Goal: Task Accomplishment & Management: Complete application form

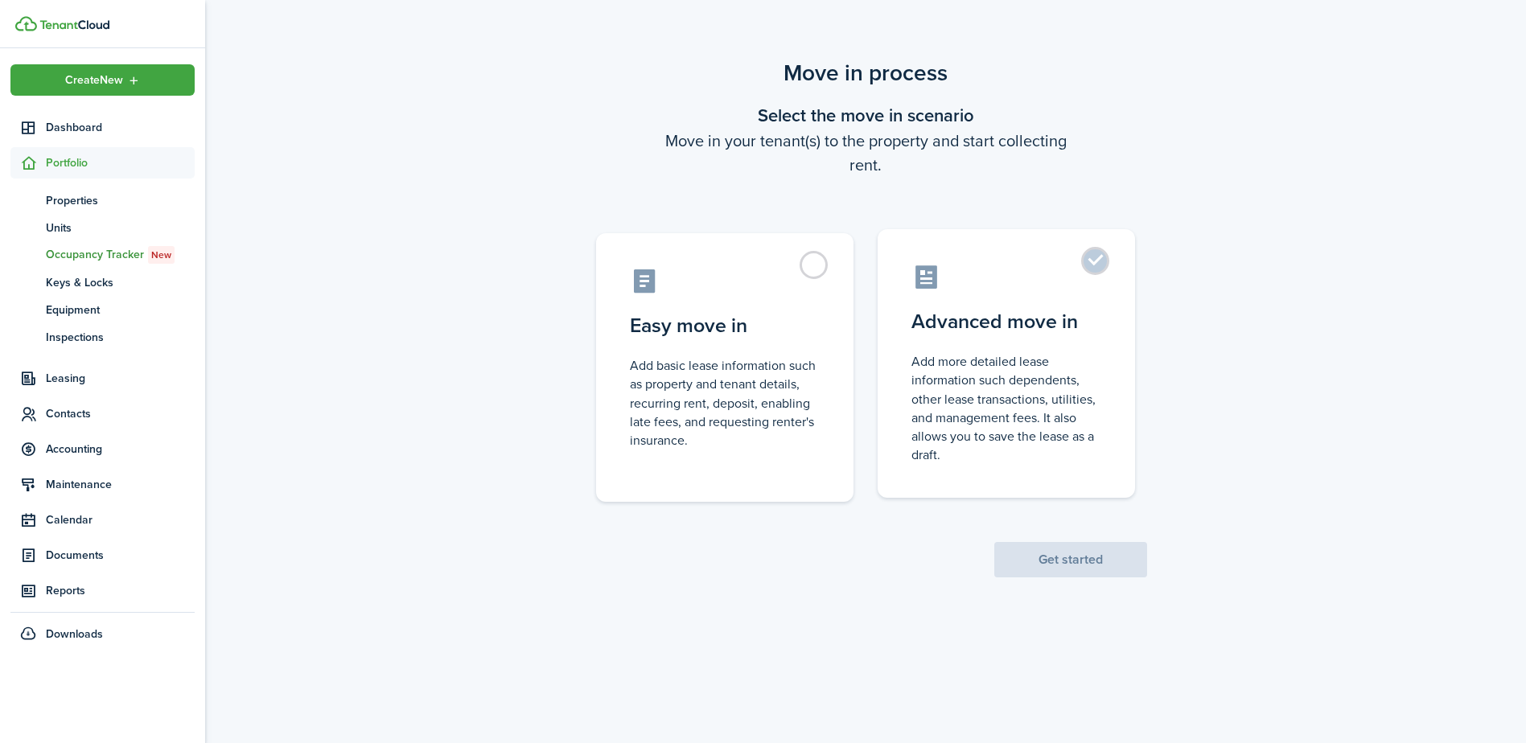
click at [1032, 330] on control-radio-card-title "Advanced move in" at bounding box center [1007, 321] width 190 height 29
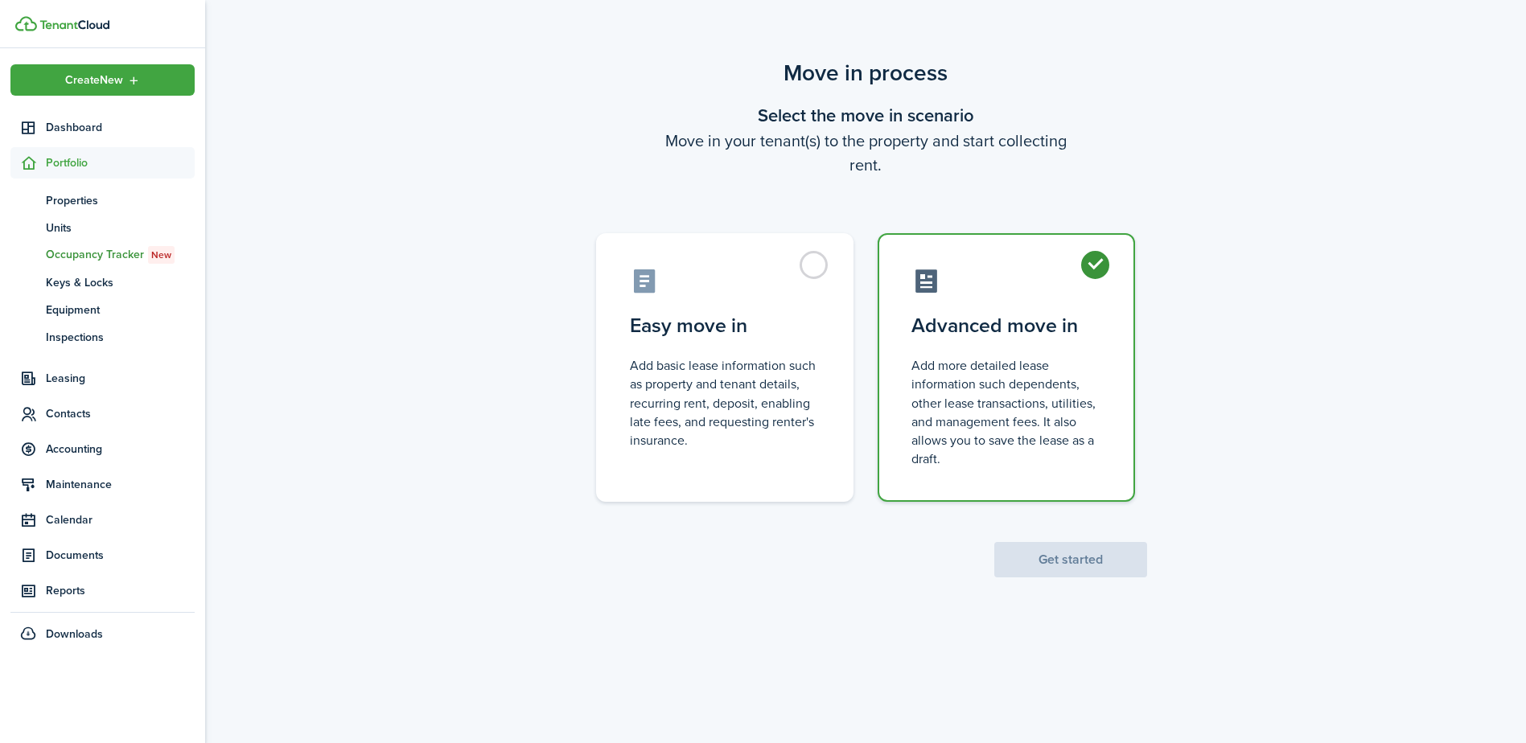
radio input "true"
click at [1065, 574] on button "Get started" at bounding box center [1070, 559] width 153 height 35
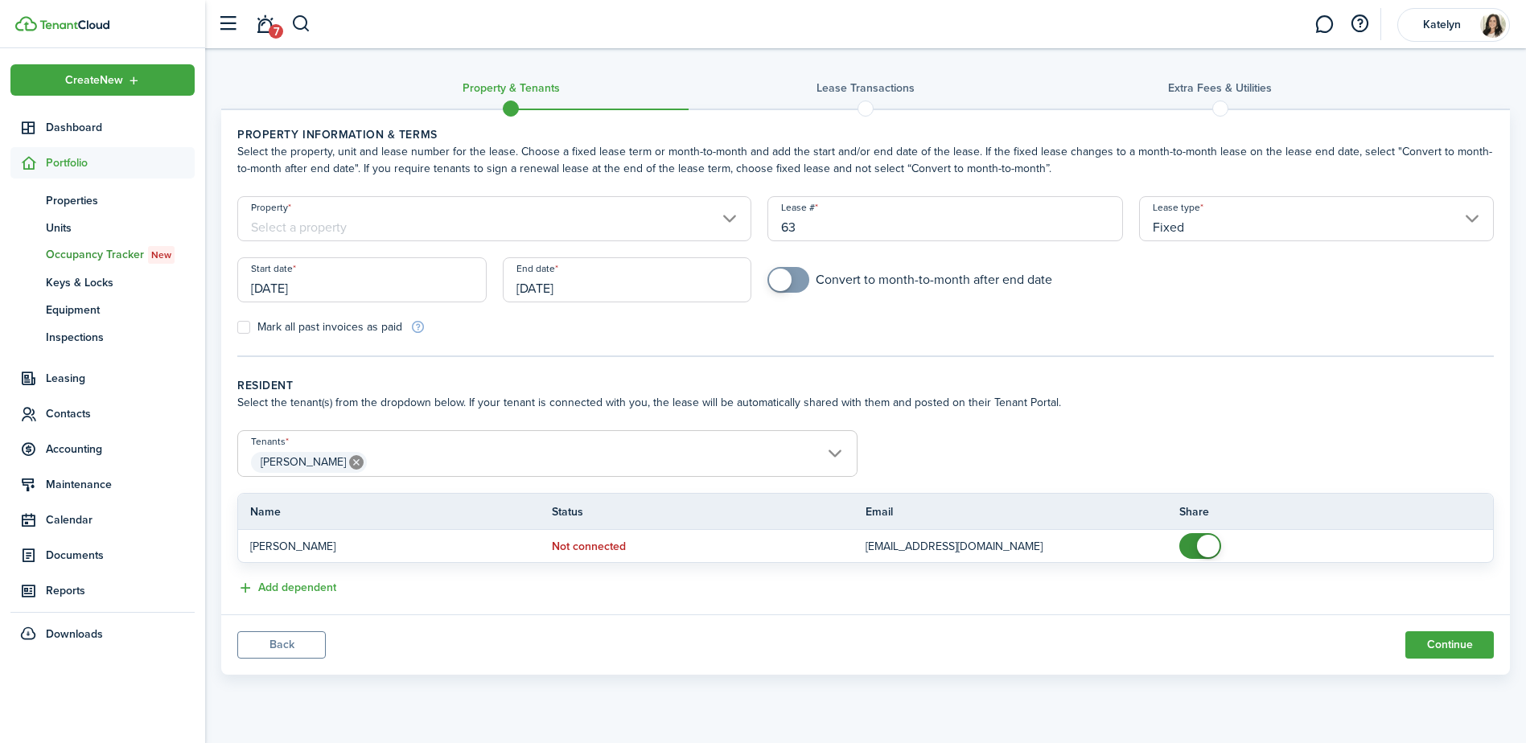
click at [410, 215] on input "Property" at bounding box center [494, 218] width 514 height 45
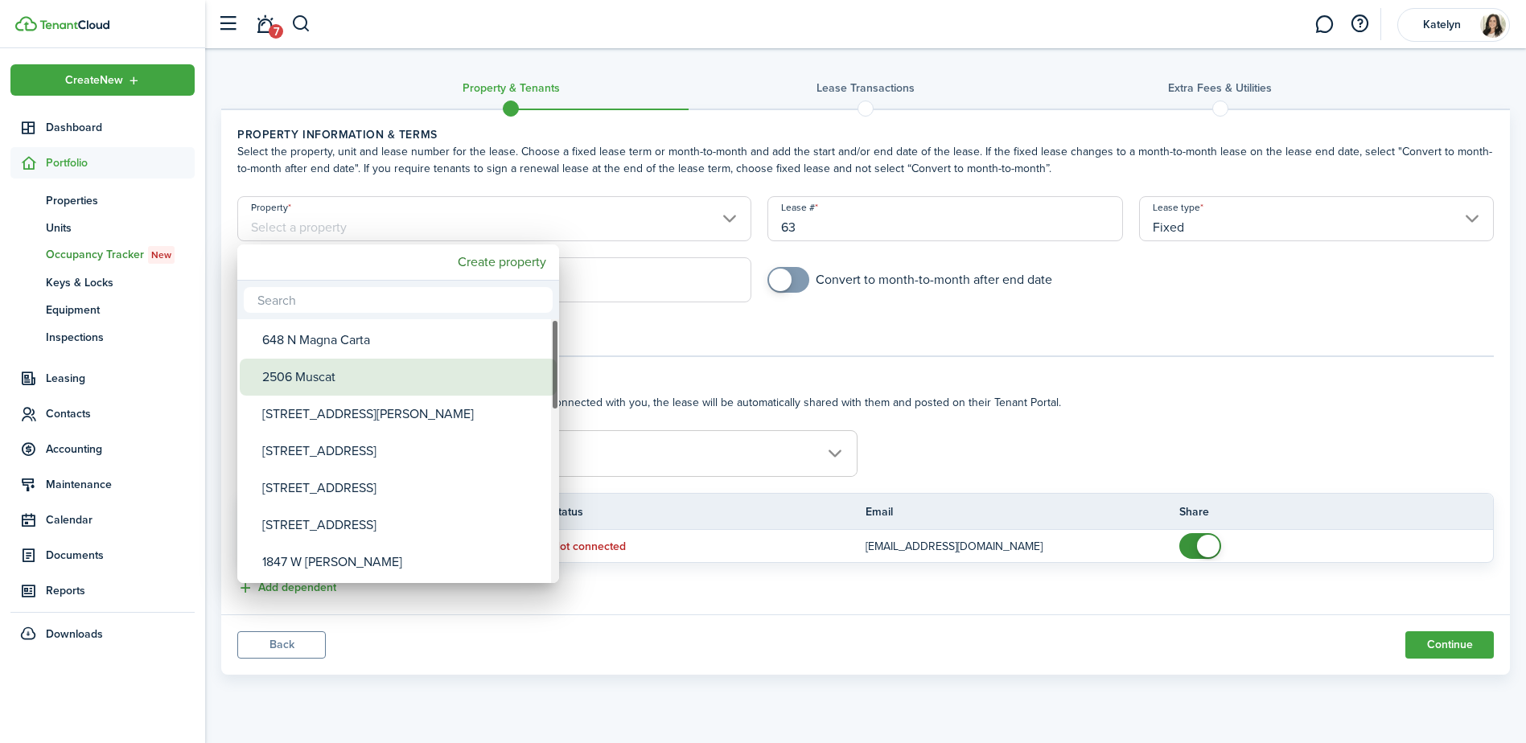
click at [330, 377] on div "2506 Muscat" at bounding box center [404, 377] width 285 height 37
type input "2506 Muscat"
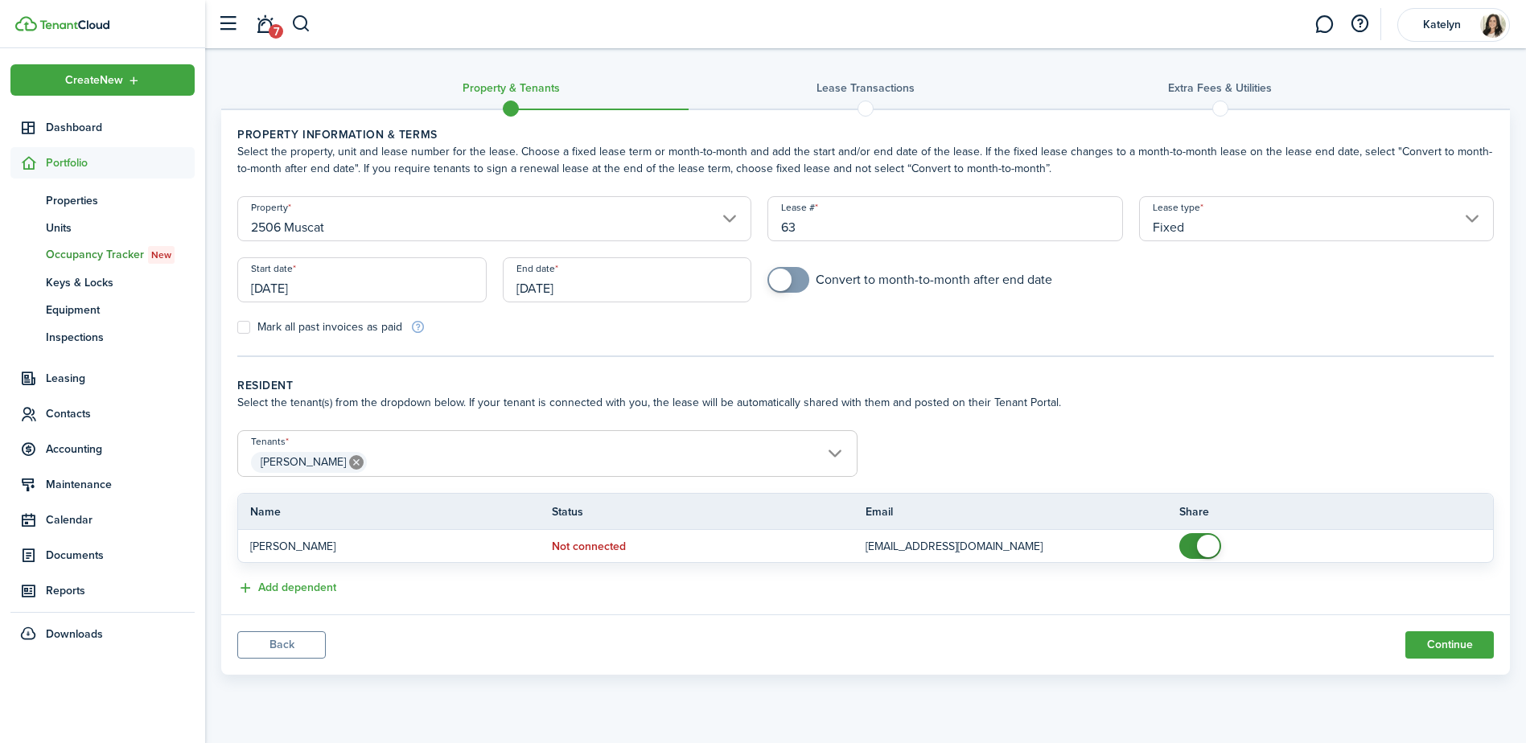
click at [386, 292] on input "[DATE]" at bounding box center [361, 279] width 249 height 45
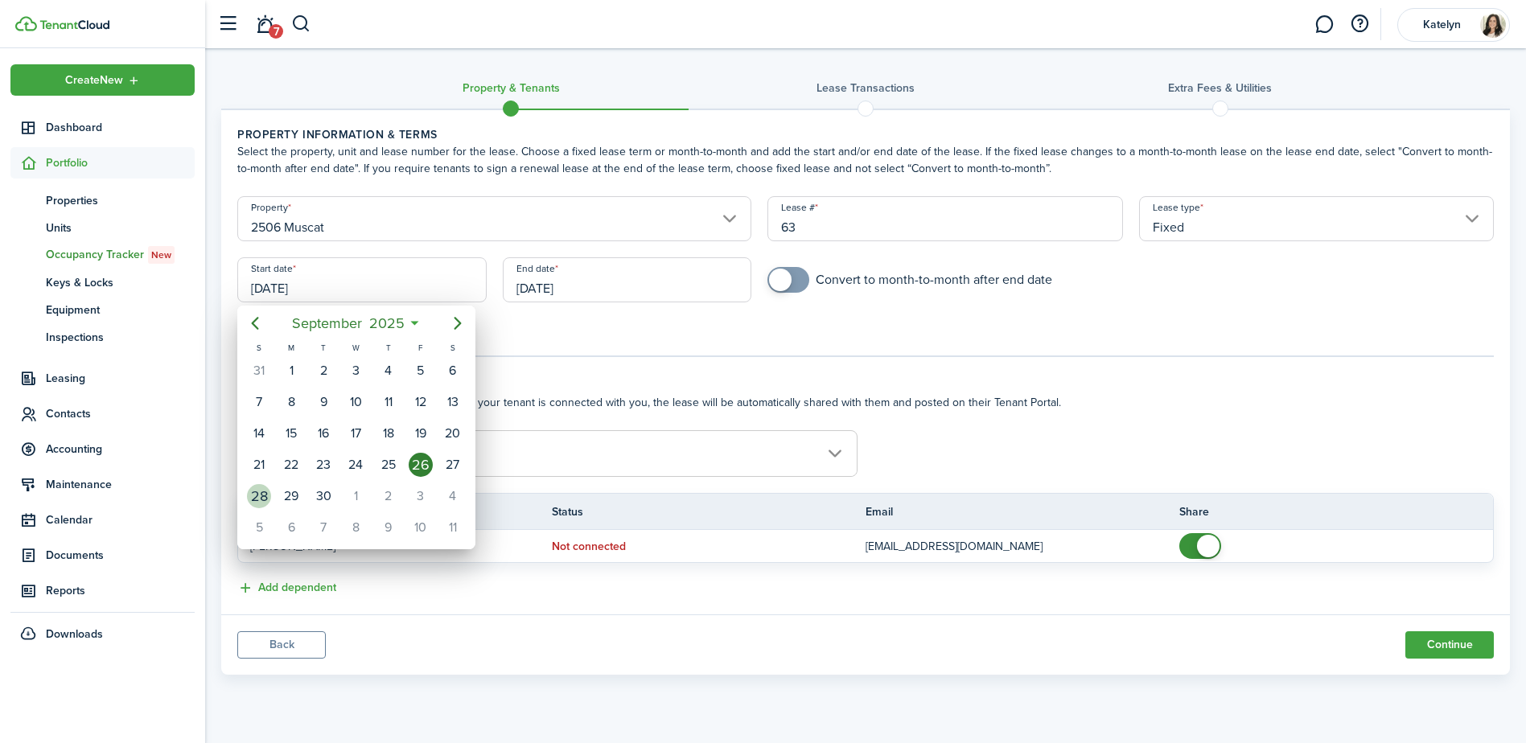
click at [265, 496] on div "28" at bounding box center [259, 496] width 24 height 24
type input "[DATE]"
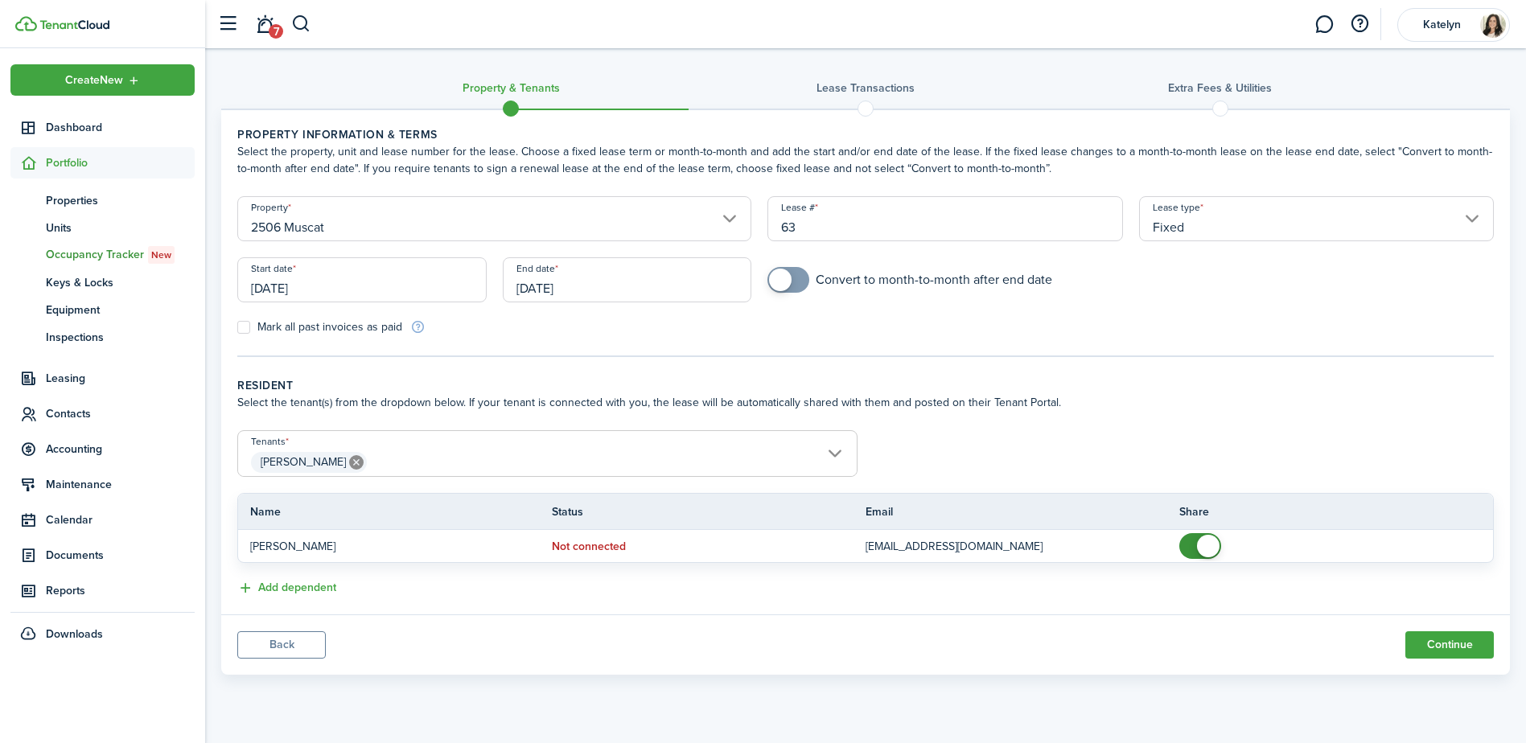
click at [615, 286] on input "[DATE]" at bounding box center [627, 279] width 249 height 45
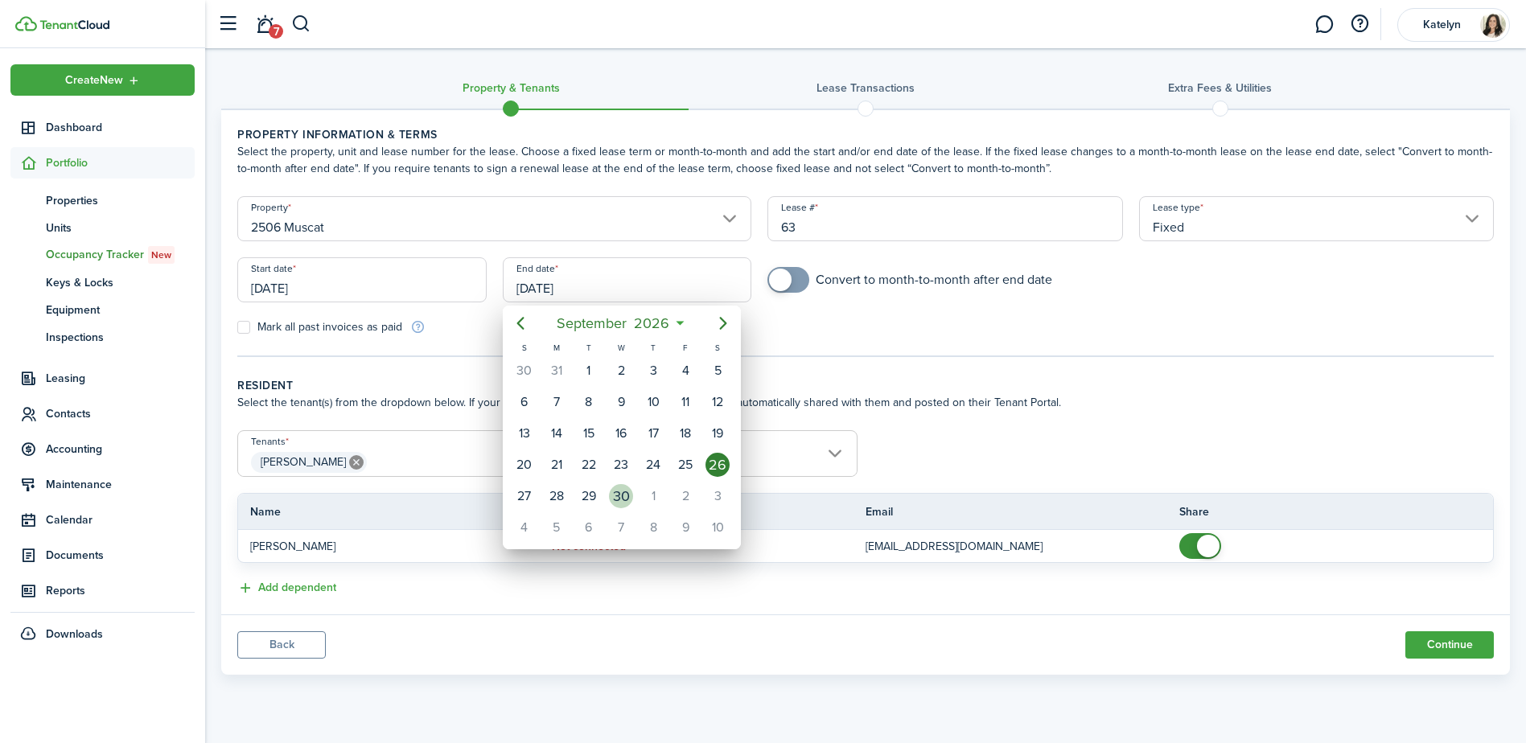
click at [626, 499] on div "30" at bounding box center [621, 496] width 24 height 24
type input "[DATE]"
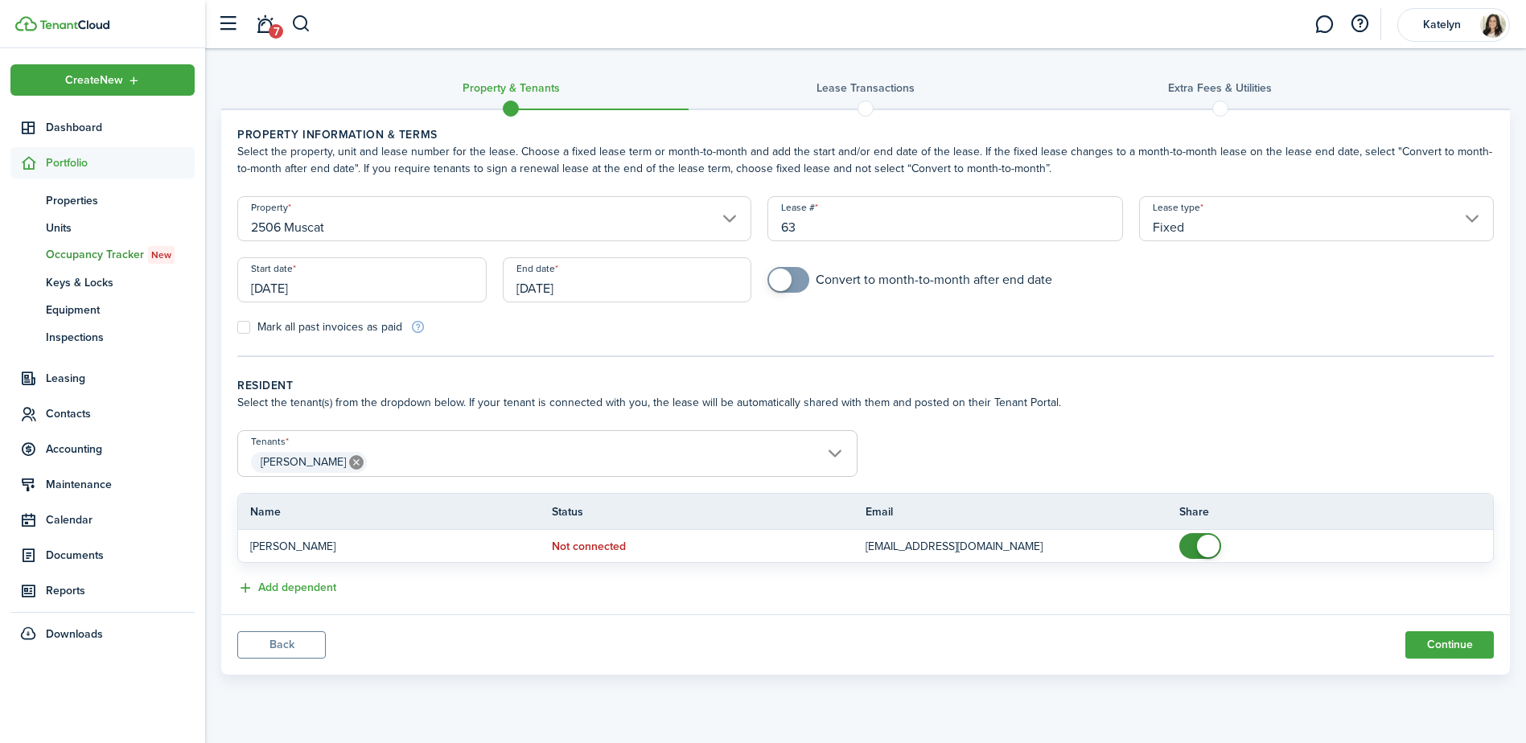
click at [534, 452] on span "[PERSON_NAME]" at bounding box center [547, 462] width 619 height 27
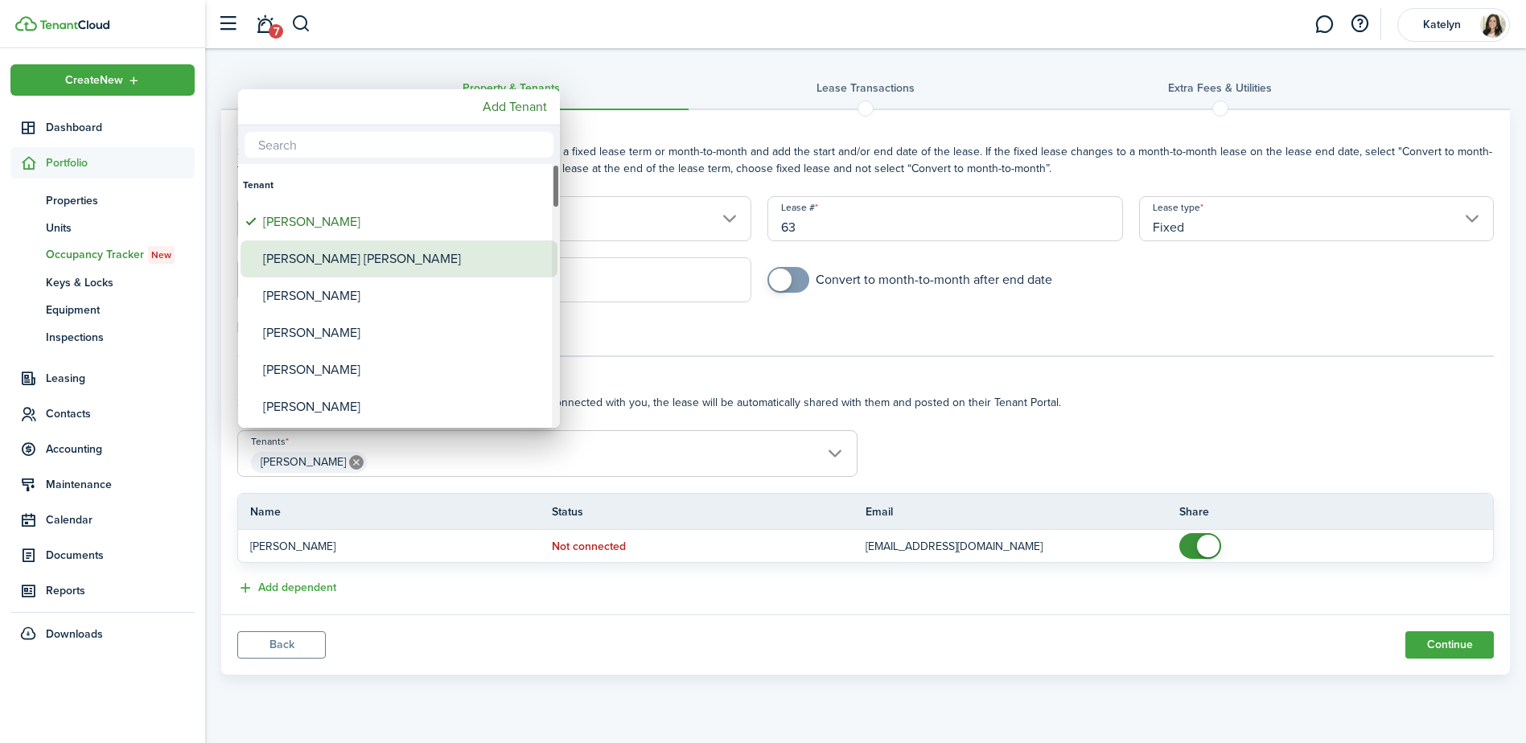
click at [377, 275] on div "[PERSON_NAME] [PERSON_NAME]" at bounding box center [405, 259] width 285 height 37
type input "[PERSON_NAME], [PERSON_NAME] [PERSON_NAME]"
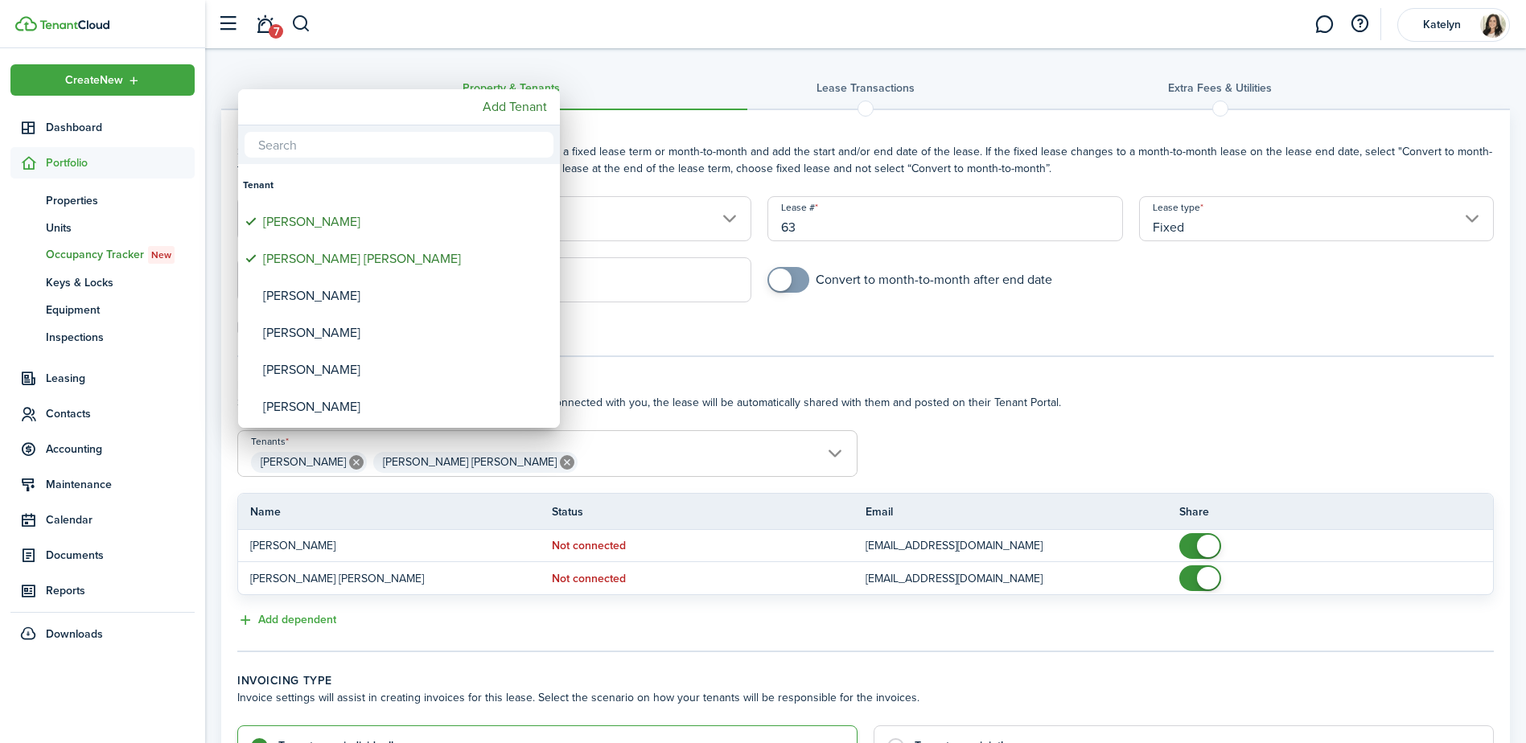
click at [1355, 437] on div at bounding box center [763, 371] width 1784 height 1001
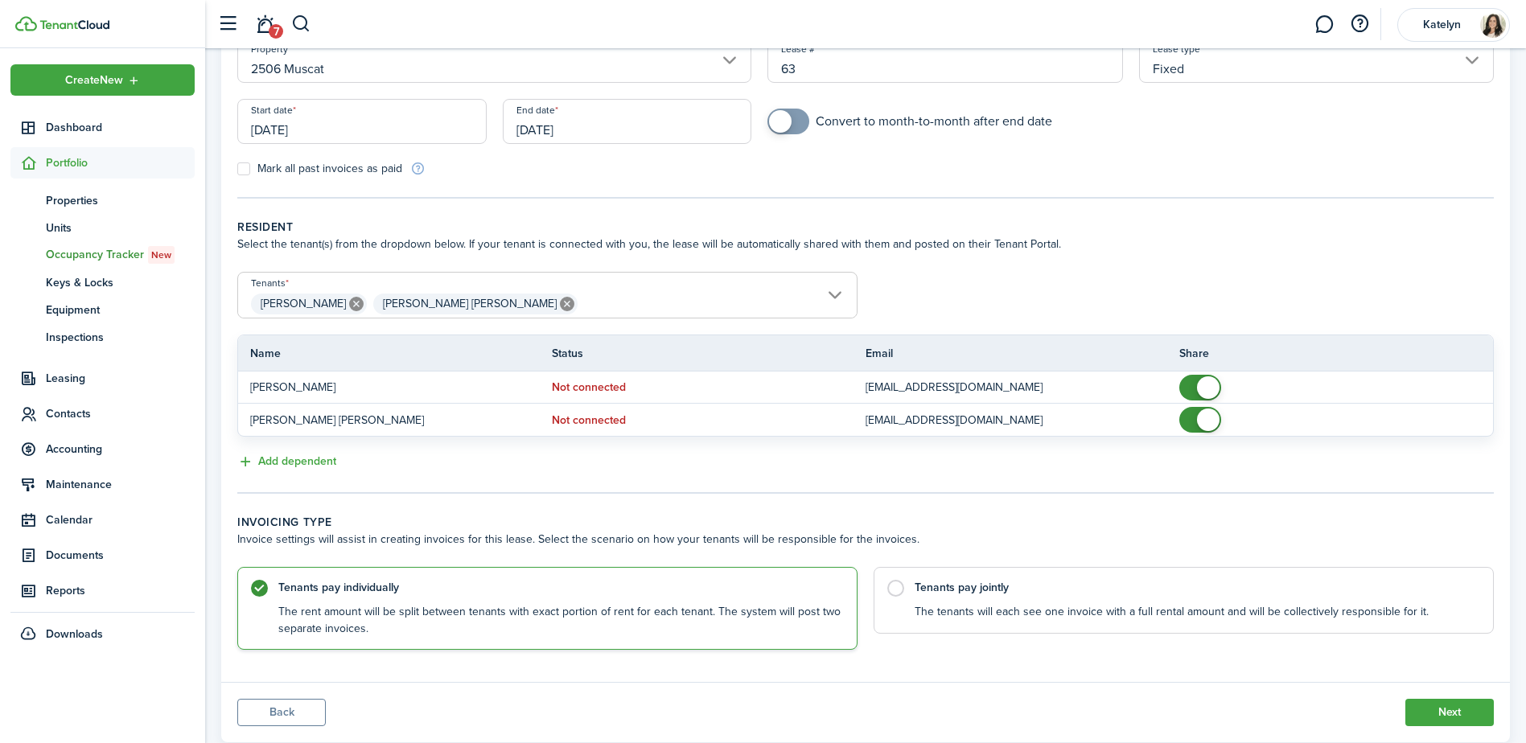
scroll to position [202, 0]
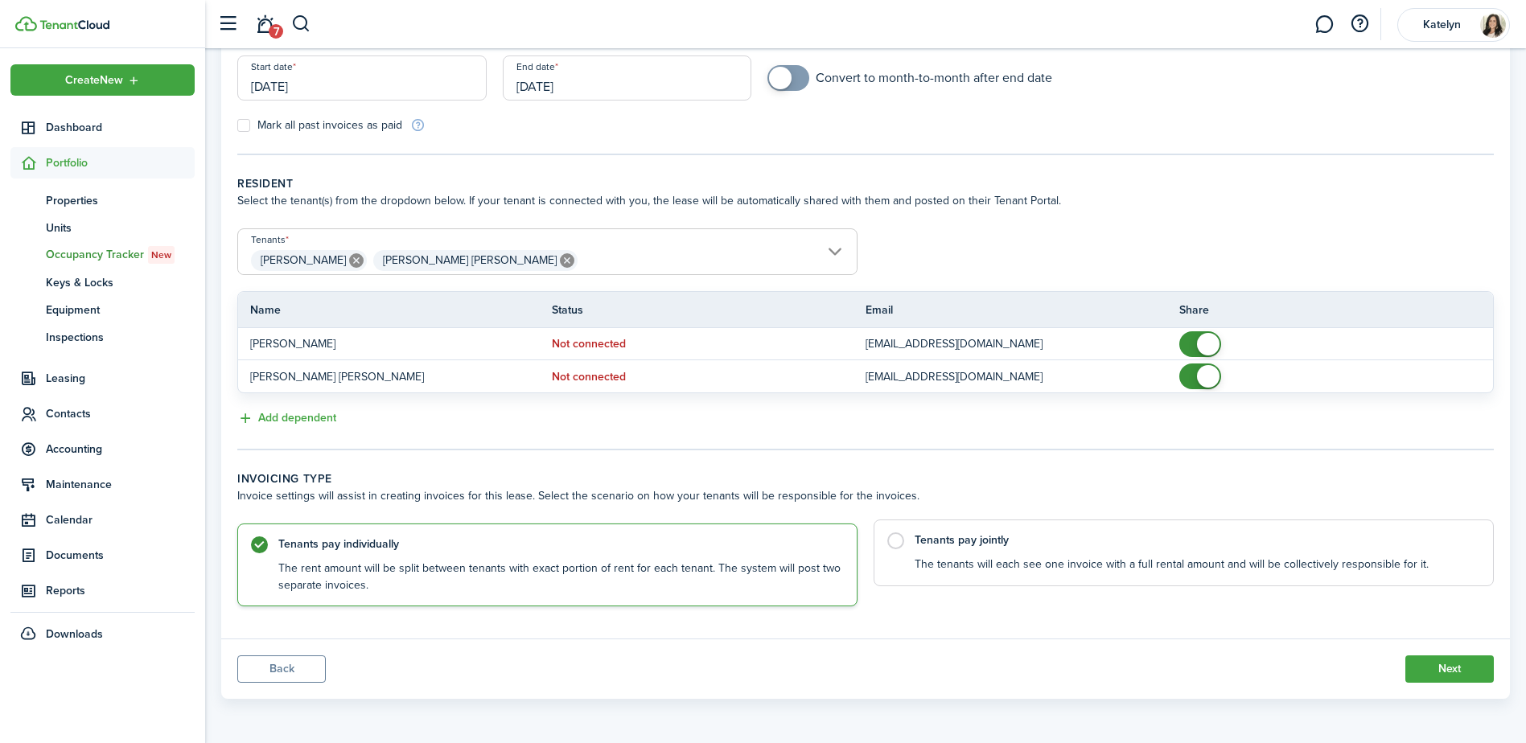
click at [1042, 574] on label "Tenants pay jointly The tenants will each see one invoice with a full rental am…" at bounding box center [1184, 553] width 620 height 67
radio input "false"
radio input "true"
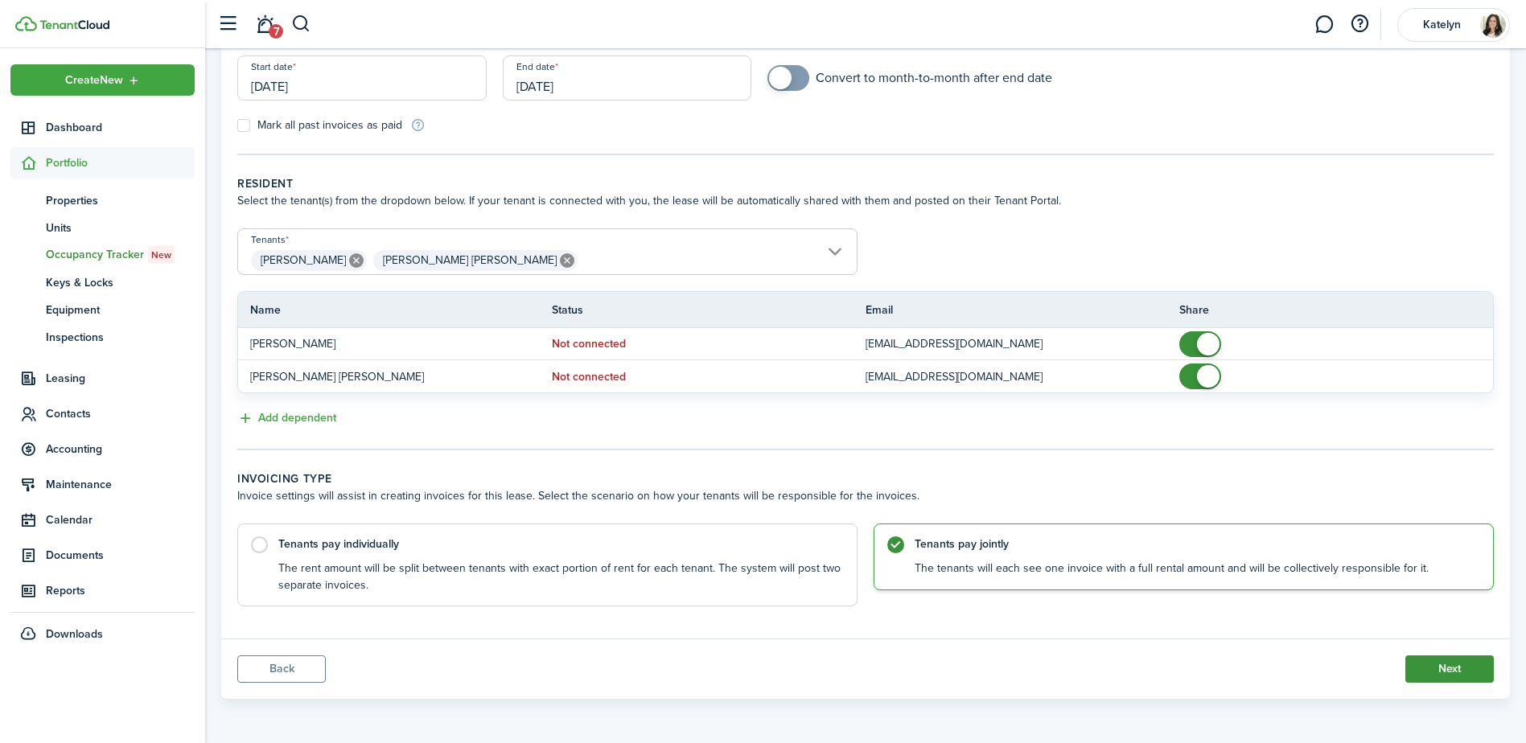
click at [1467, 666] on button "Next" at bounding box center [1450, 669] width 88 height 27
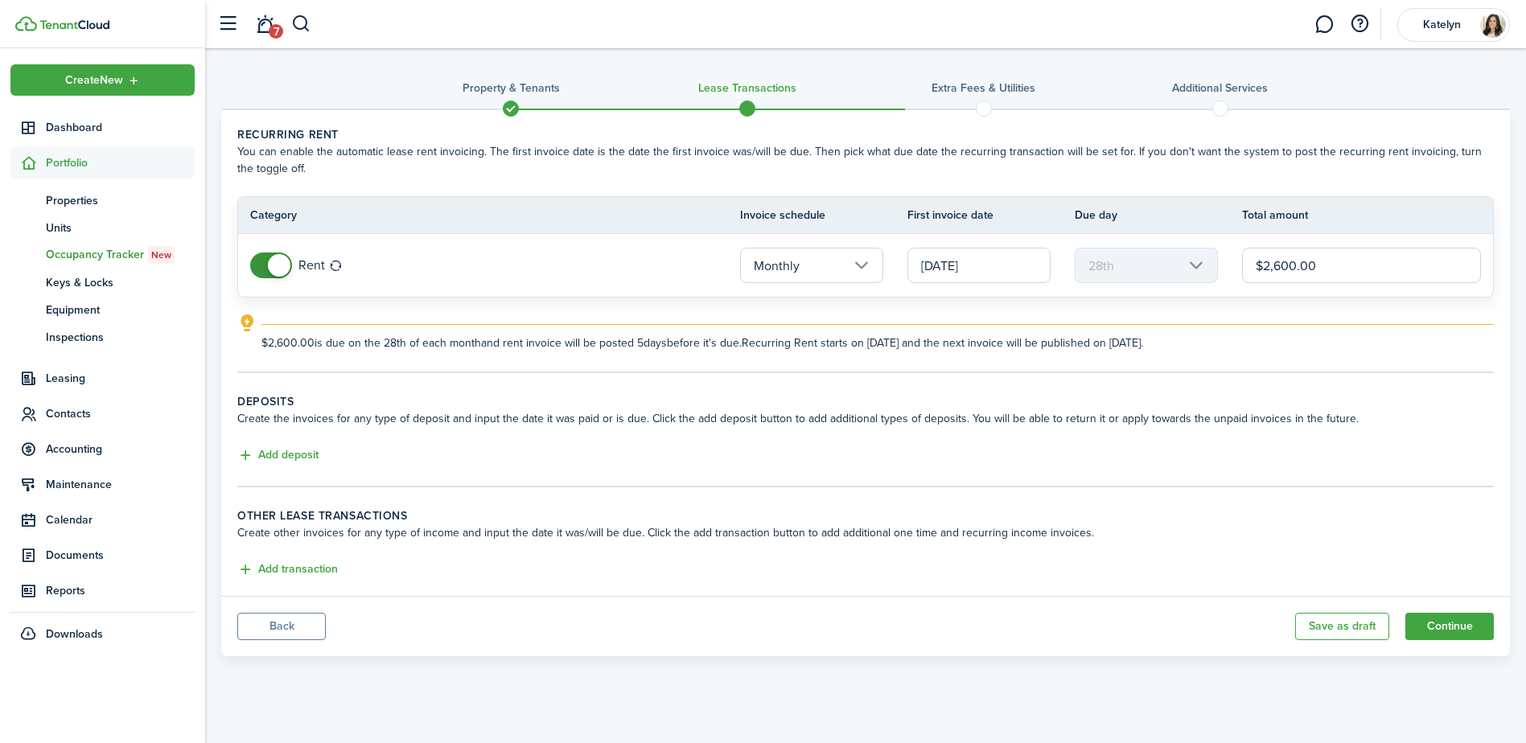
click at [1000, 278] on input "[DATE]" at bounding box center [979, 265] width 143 height 35
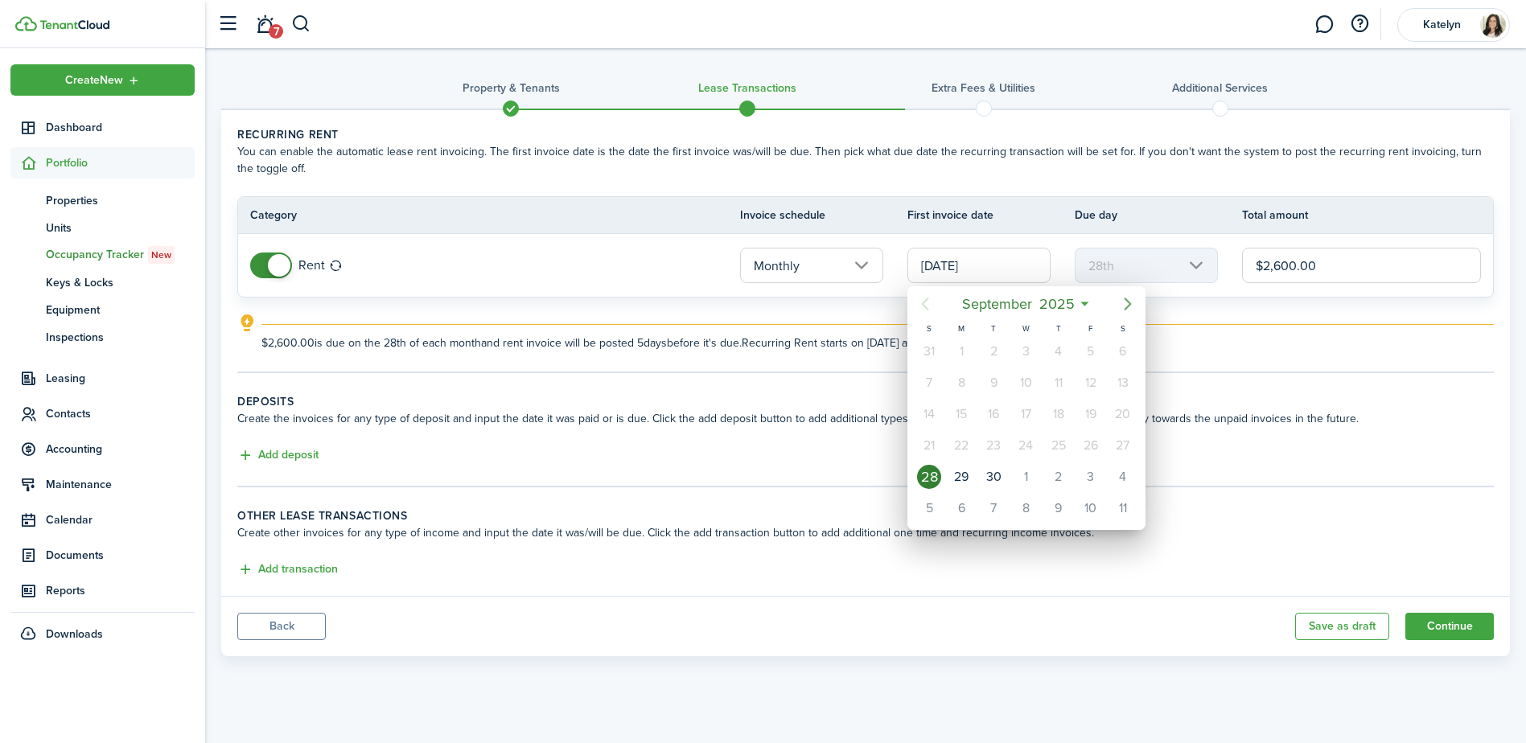
click at [1130, 307] on icon "Next page" at bounding box center [1127, 303] width 19 height 19
click at [1117, 352] on div "1" at bounding box center [1123, 352] width 24 height 24
type input "[DATE]"
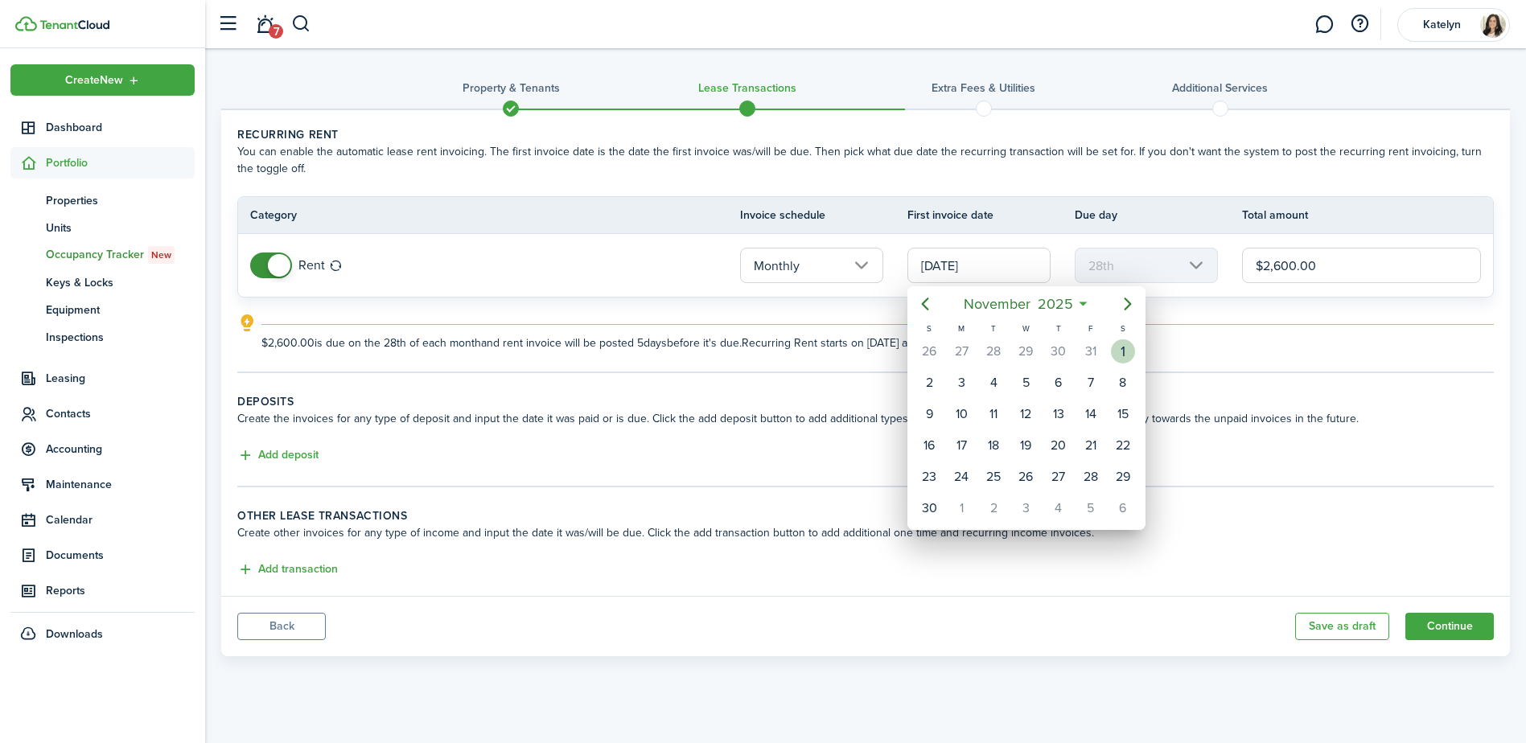
type input "1st"
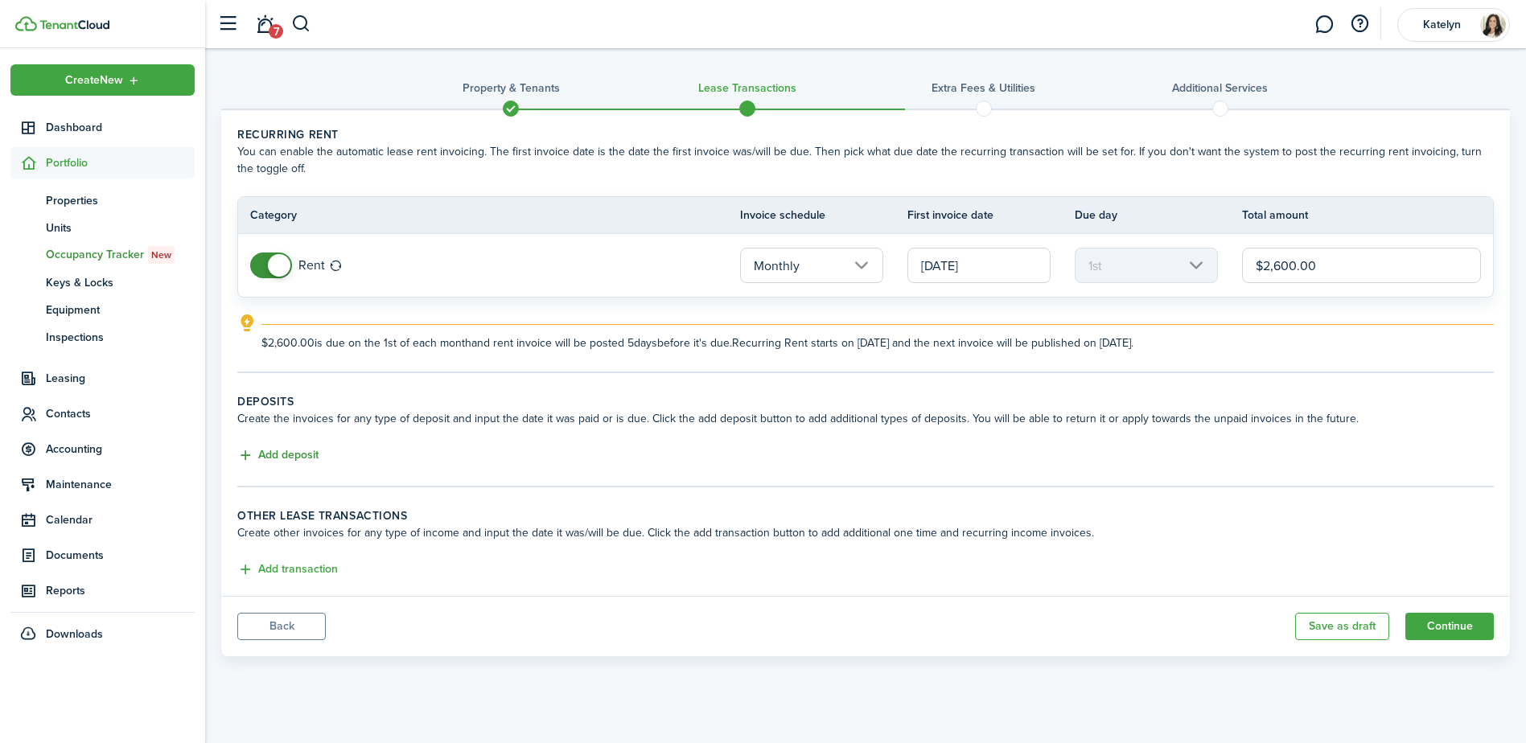
click at [272, 456] on button "Add deposit" at bounding box center [277, 456] width 81 height 19
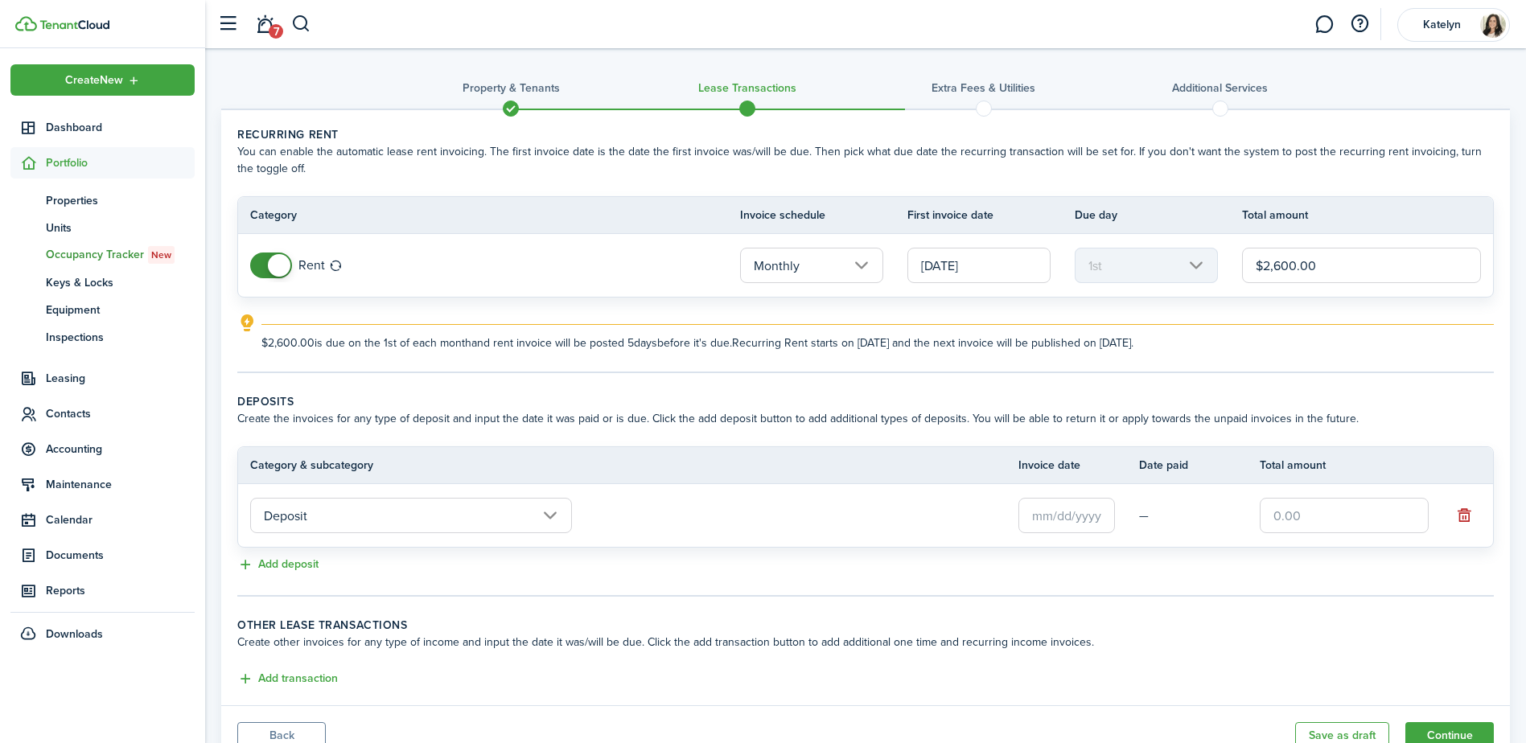
click at [1056, 518] on input "text" at bounding box center [1067, 515] width 97 height 35
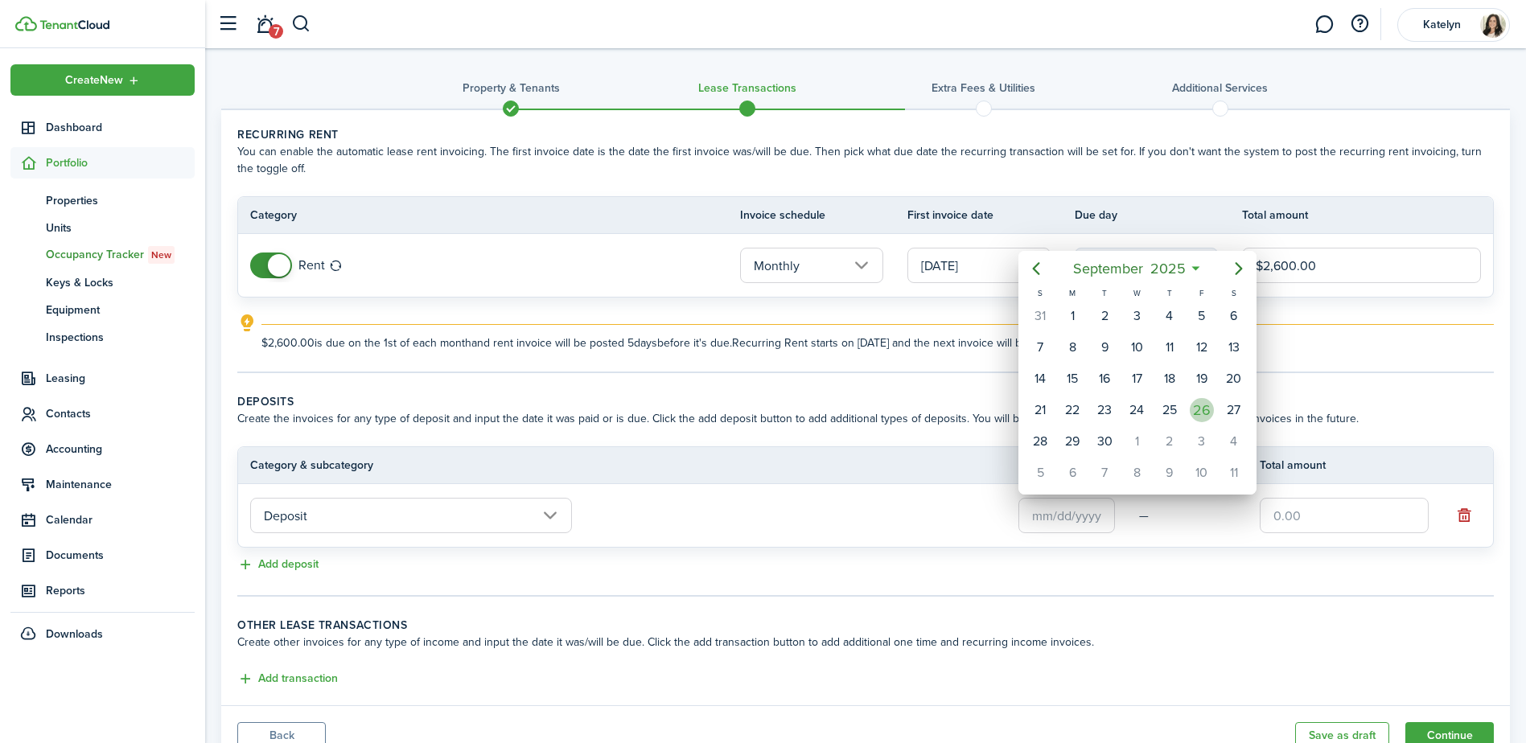
click at [1200, 417] on div "26" at bounding box center [1202, 410] width 24 height 24
type input "[DATE]"
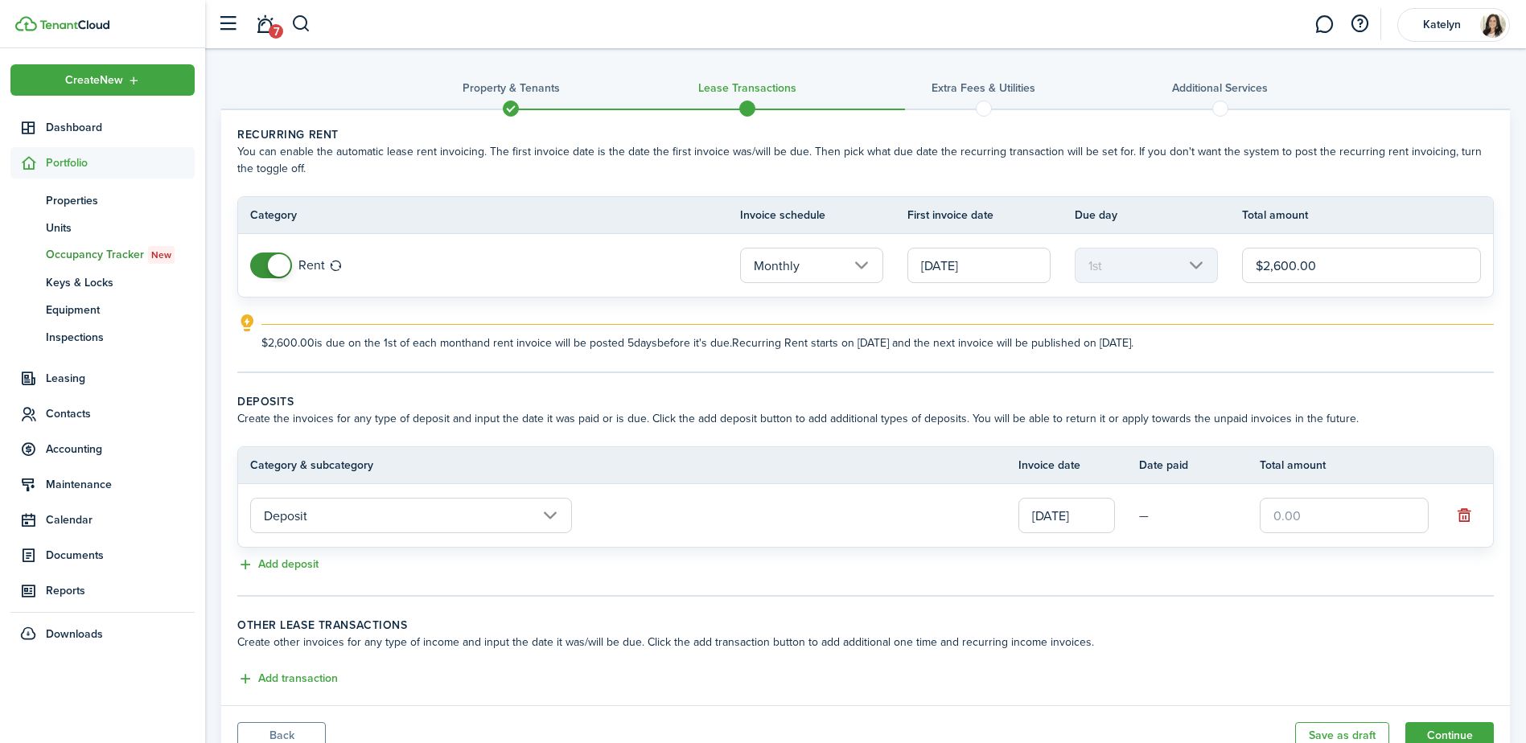
click at [1303, 517] on input "text" at bounding box center [1344, 515] width 169 height 35
type input "$2,600.00"
click at [1127, 580] on tc-wizard-step "Deposits Create the invoices for any type of deposit and input the date it was …" at bounding box center [865, 495] width 1257 height 204
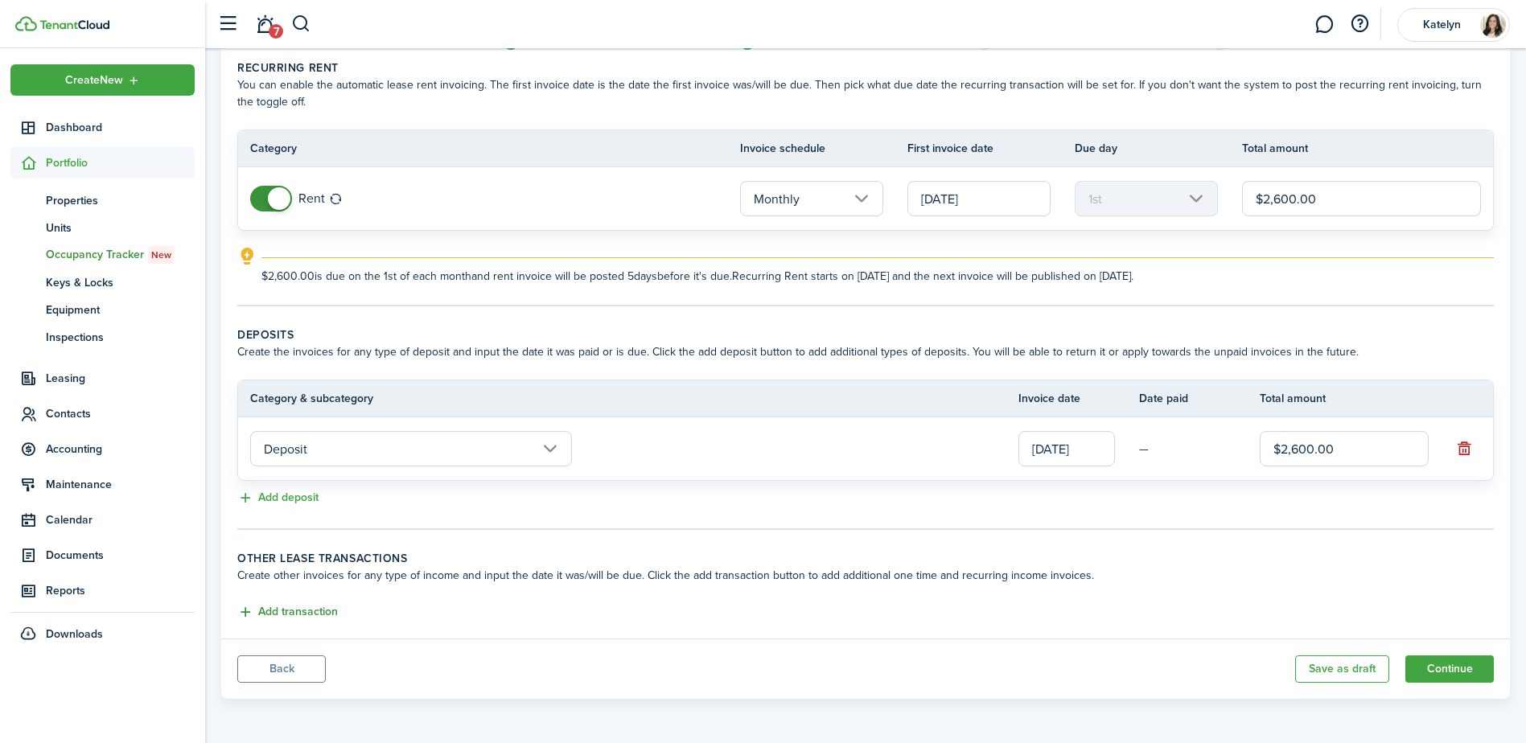
click at [285, 615] on button "Add transaction" at bounding box center [287, 612] width 101 height 19
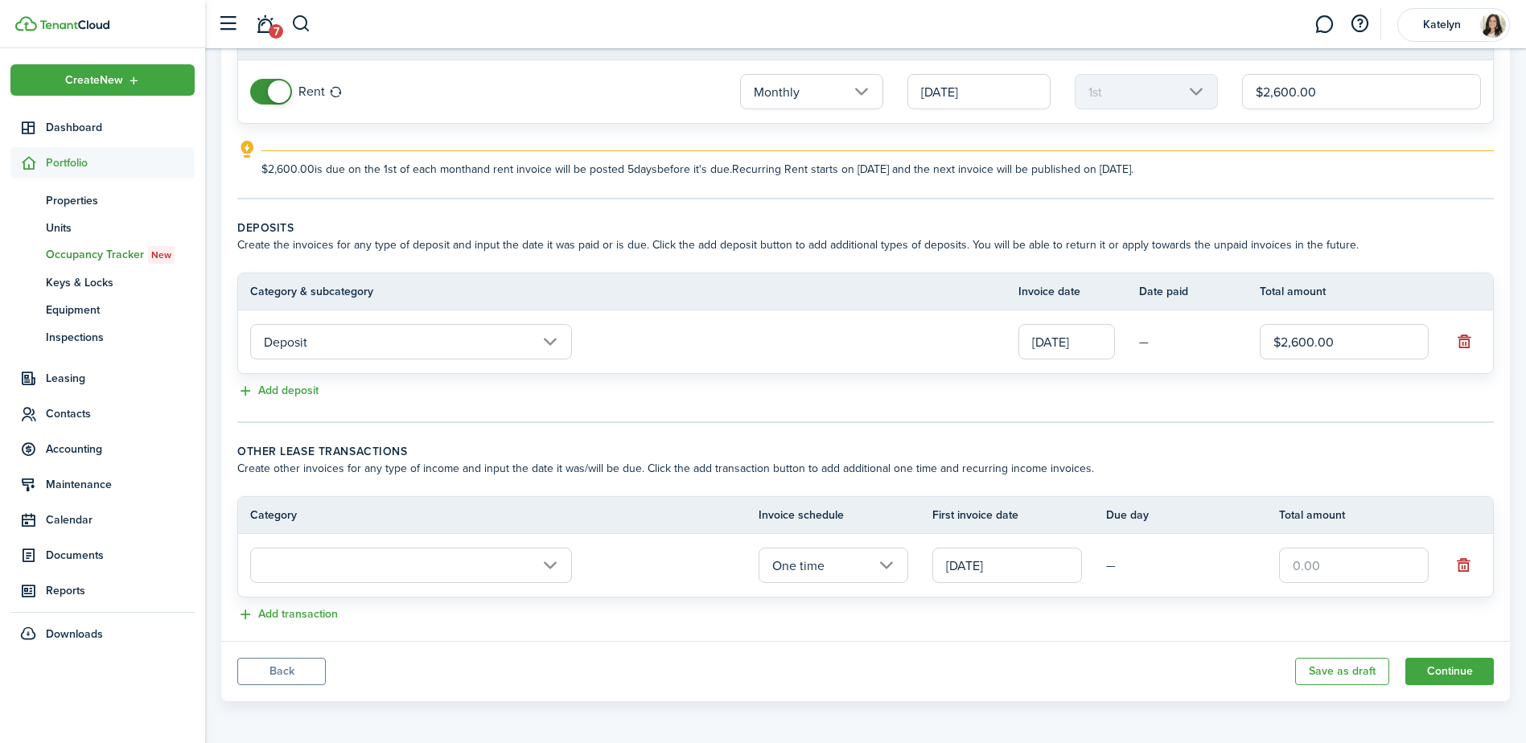
scroll to position [176, 0]
click at [418, 563] on input "text" at bounding box center [411, 562] width 322 height 35
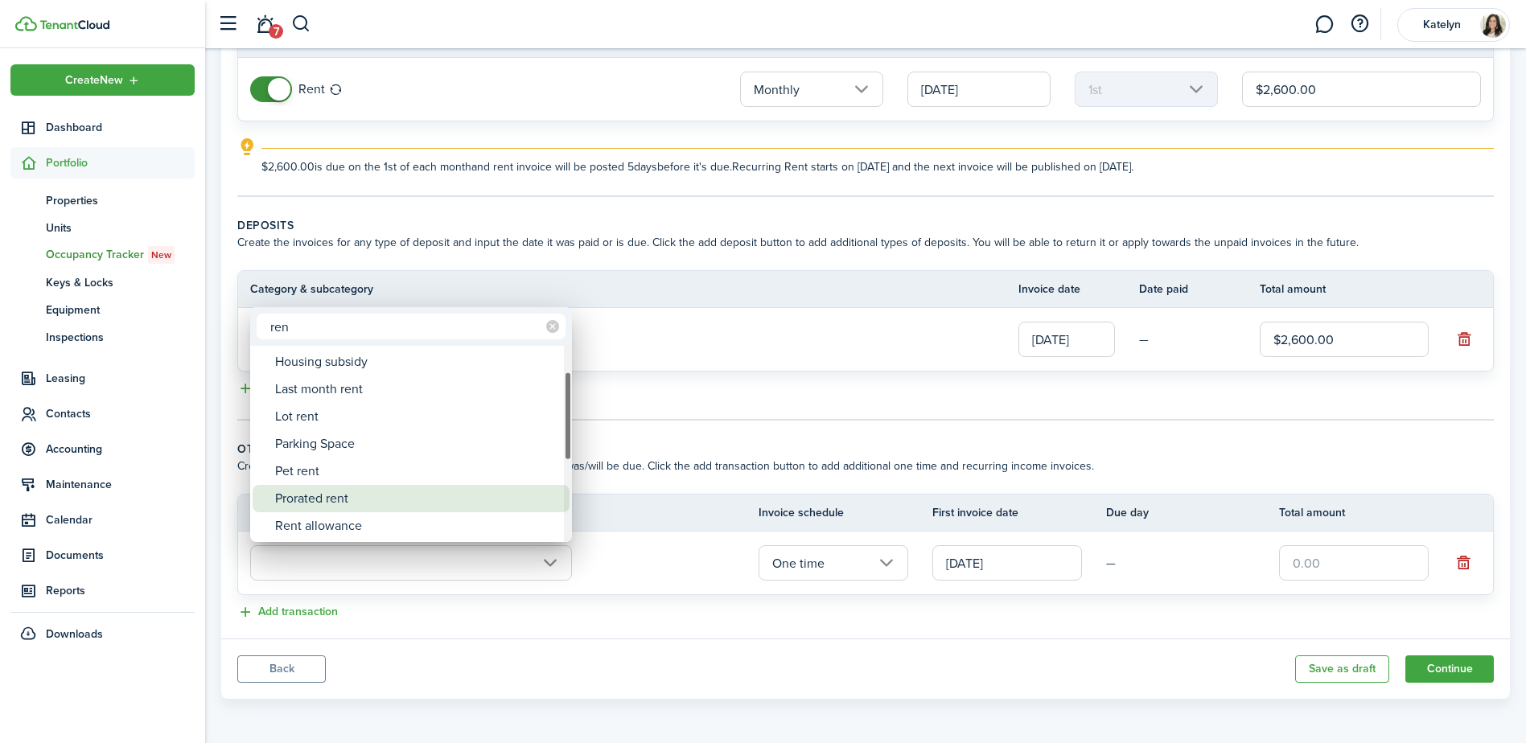
type input "ren"
click at [366, 502] on div "Prorated rent" at bounding box center [417, 498] width 285 height 27
type input "Rent / Prorated rent"
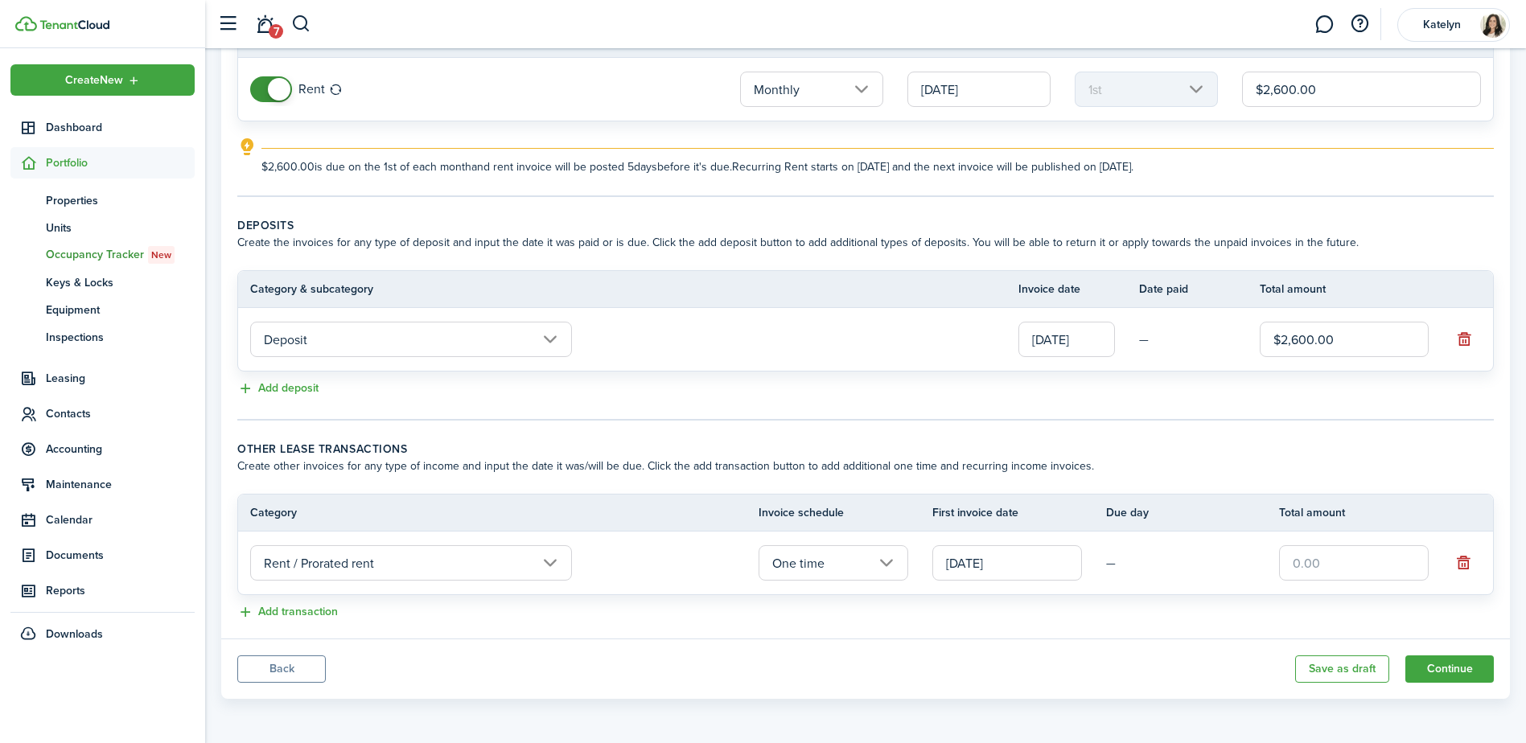
click at [1030, 569] on input "[DATE]" at bounding box center [1007, 562] width 150 height 35
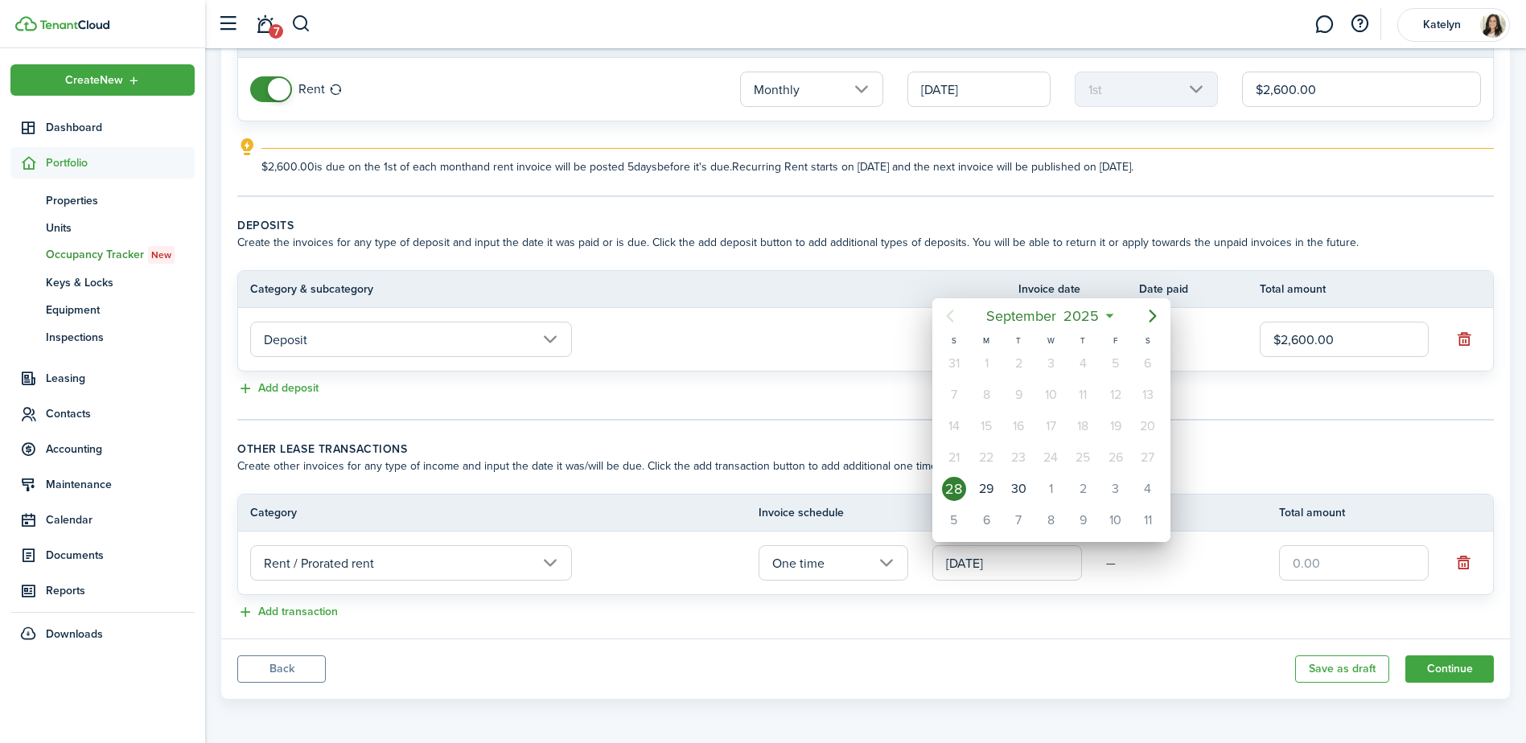
click at [956, 495] on div "28" at bounding box center [954, 489] width 24 height 24
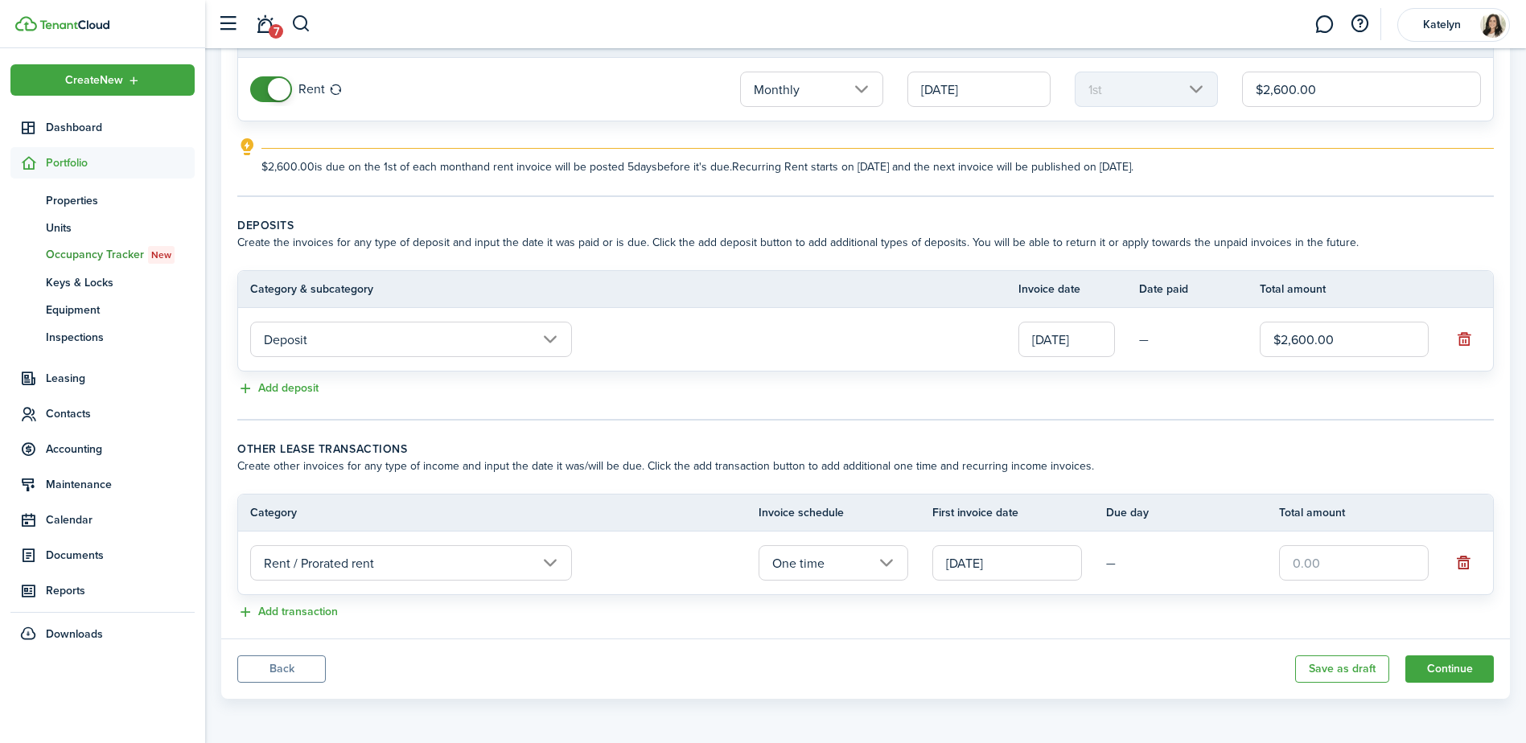
click at [1467, 562] on button "button" at bounding box center [1464, 563] width 23 height 23
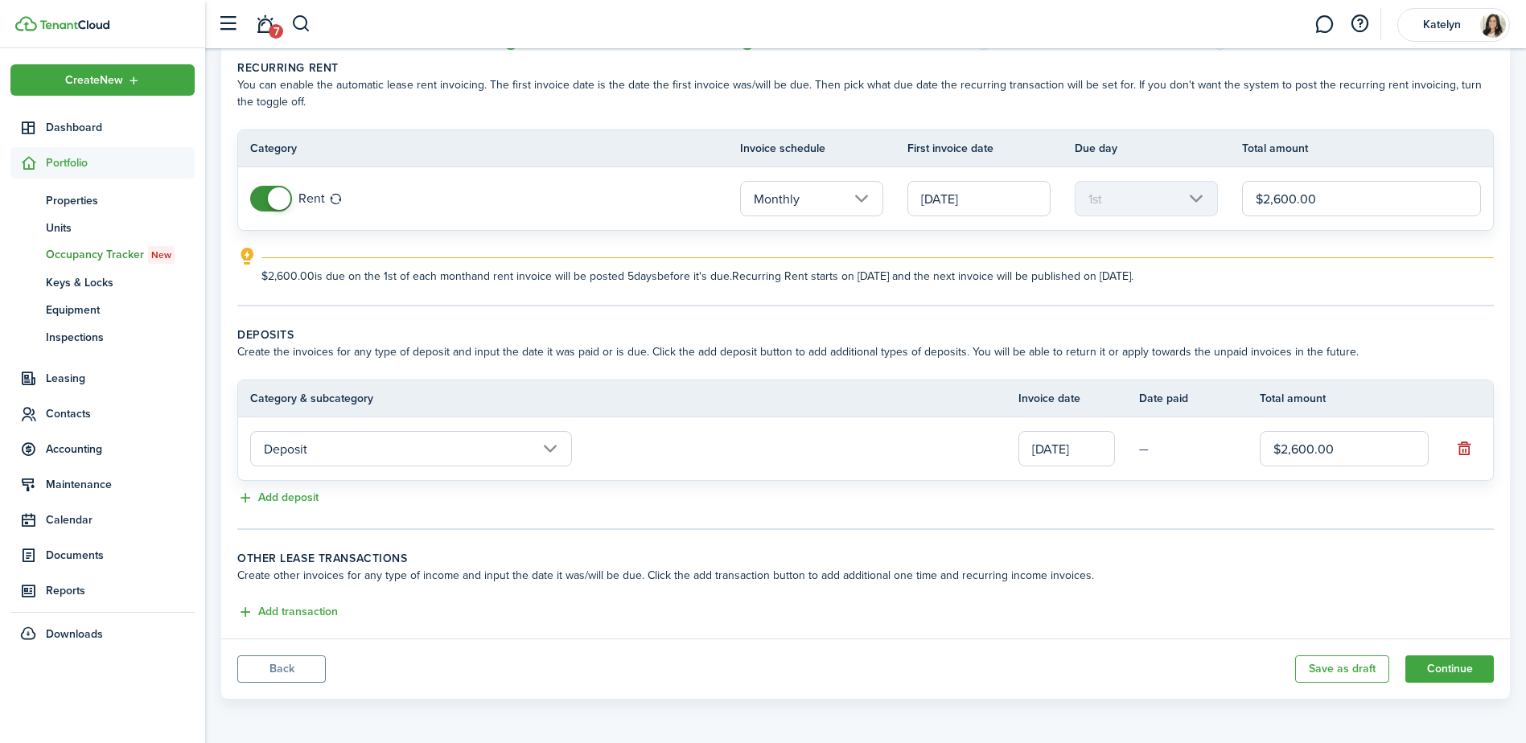
scroll to position [67, 0]
click at [309, 496] on button "Add deposit" at bounding box center [277, 498] width 81 height 19
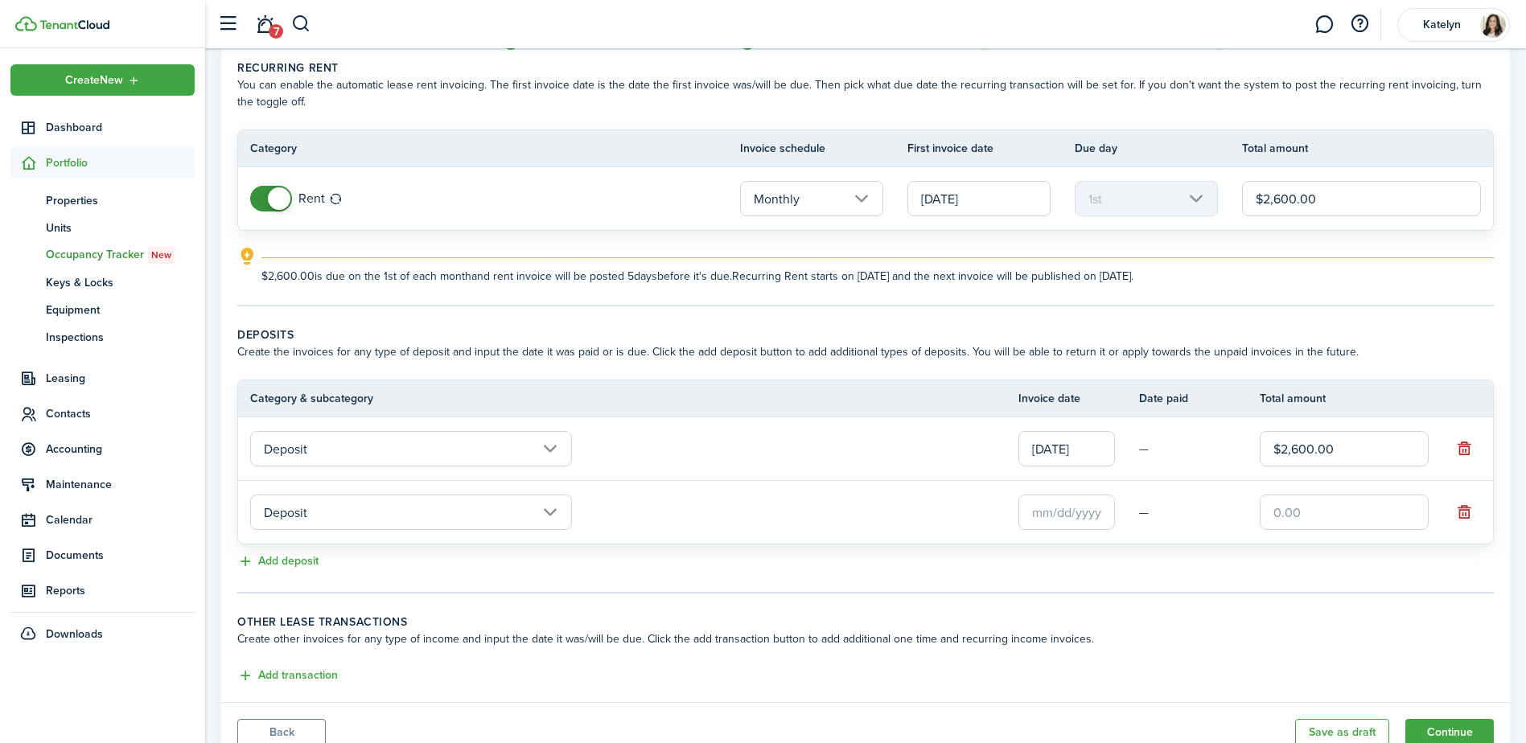
click at [335, 517] on input "Deposit" at bounding box center [411, 512] width 322 height 35
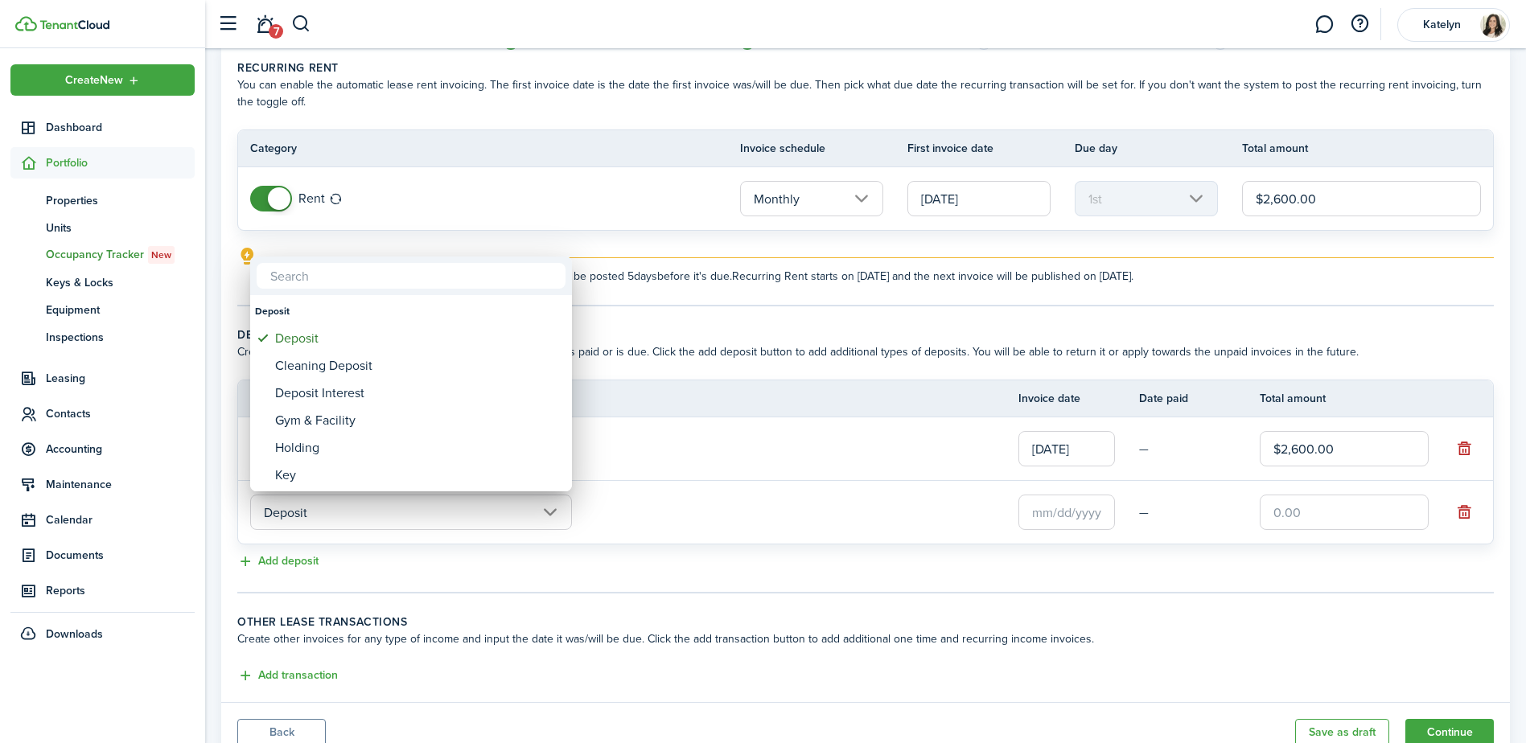
click at [343, 275] on input "text" at bounding box center [411, 276] width 309 height 26
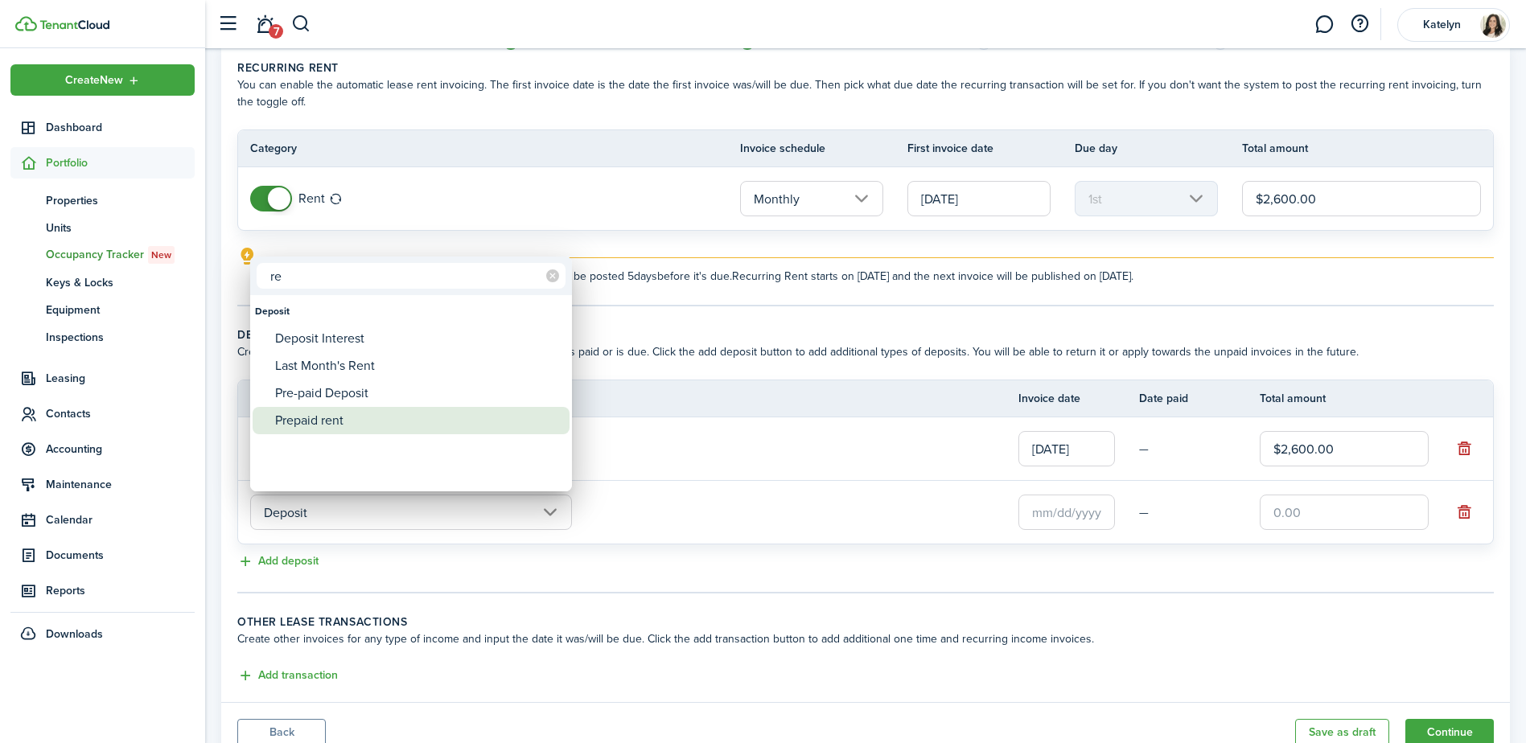
type input "re"
click at [339, 414] on div "Prepaid rent" at bounding box center [417, 420] width 285 height 27
type input "Deposit / Prepaid rent"
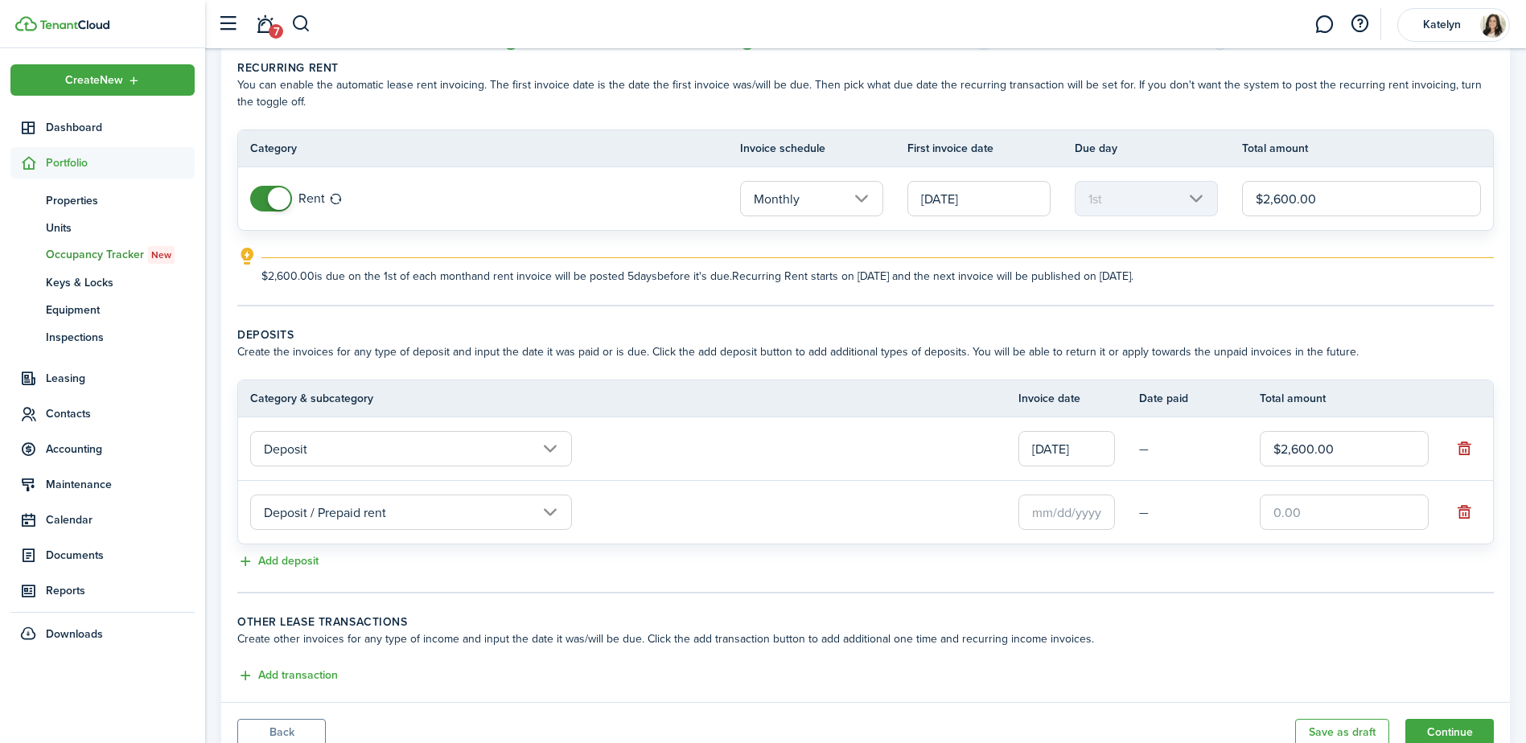
click at [1061, 512] on input "text" at bounding box center [1067, 512] width 97 height 35
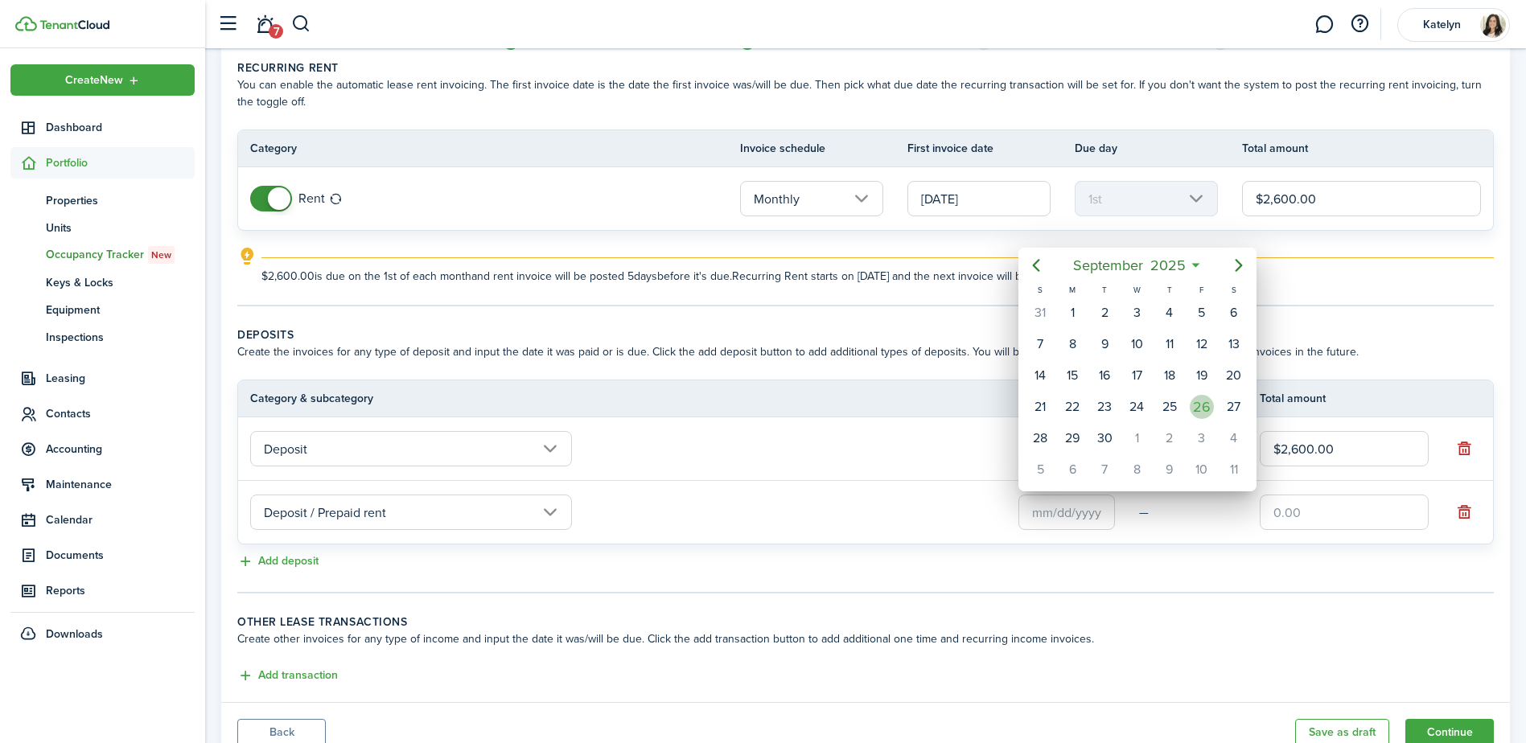
click at [1202, 407] on div "26" at bounding box center [1202, 407] width 24 height 24
type input "[DATE]"
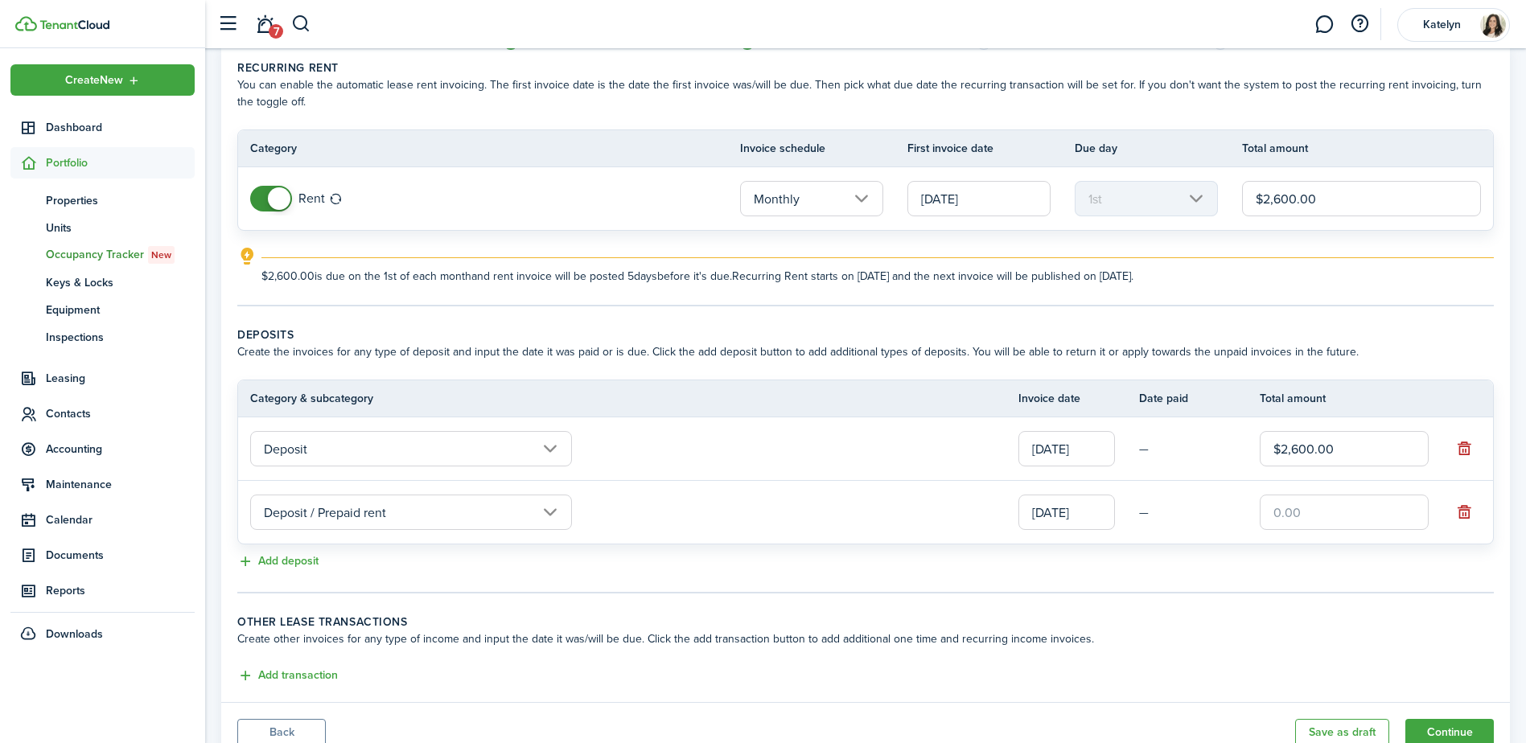
click at [1306, 511] on input "text" at bounding box center [1344, 512] width 169 height 35
type input "$260.00"
click at [274, 561] on button "Add deposit" at bounding box center [277, 562] width 81 height 19
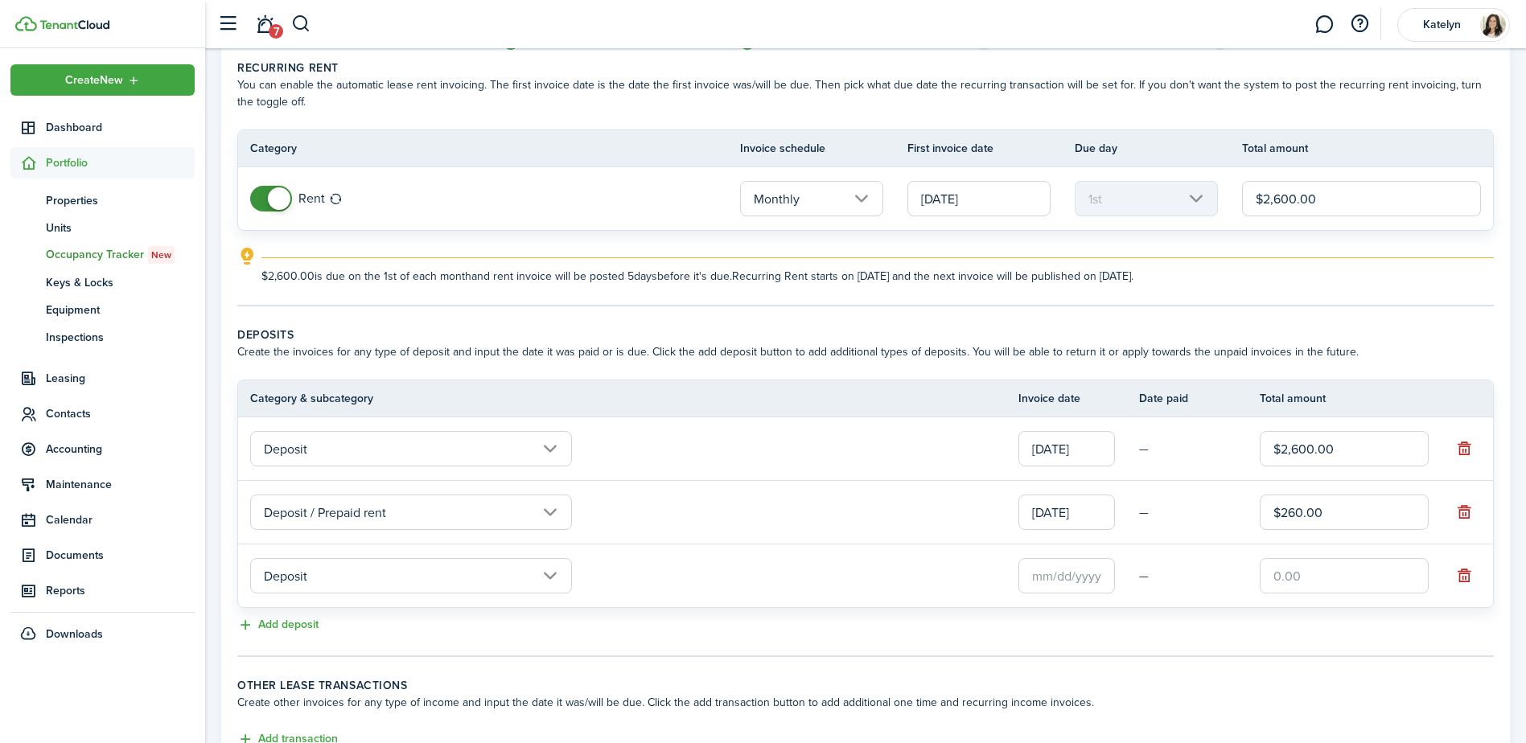
click at [316, 578] on input "Deposit" at bounding box center [411, 575] width 322 height 35
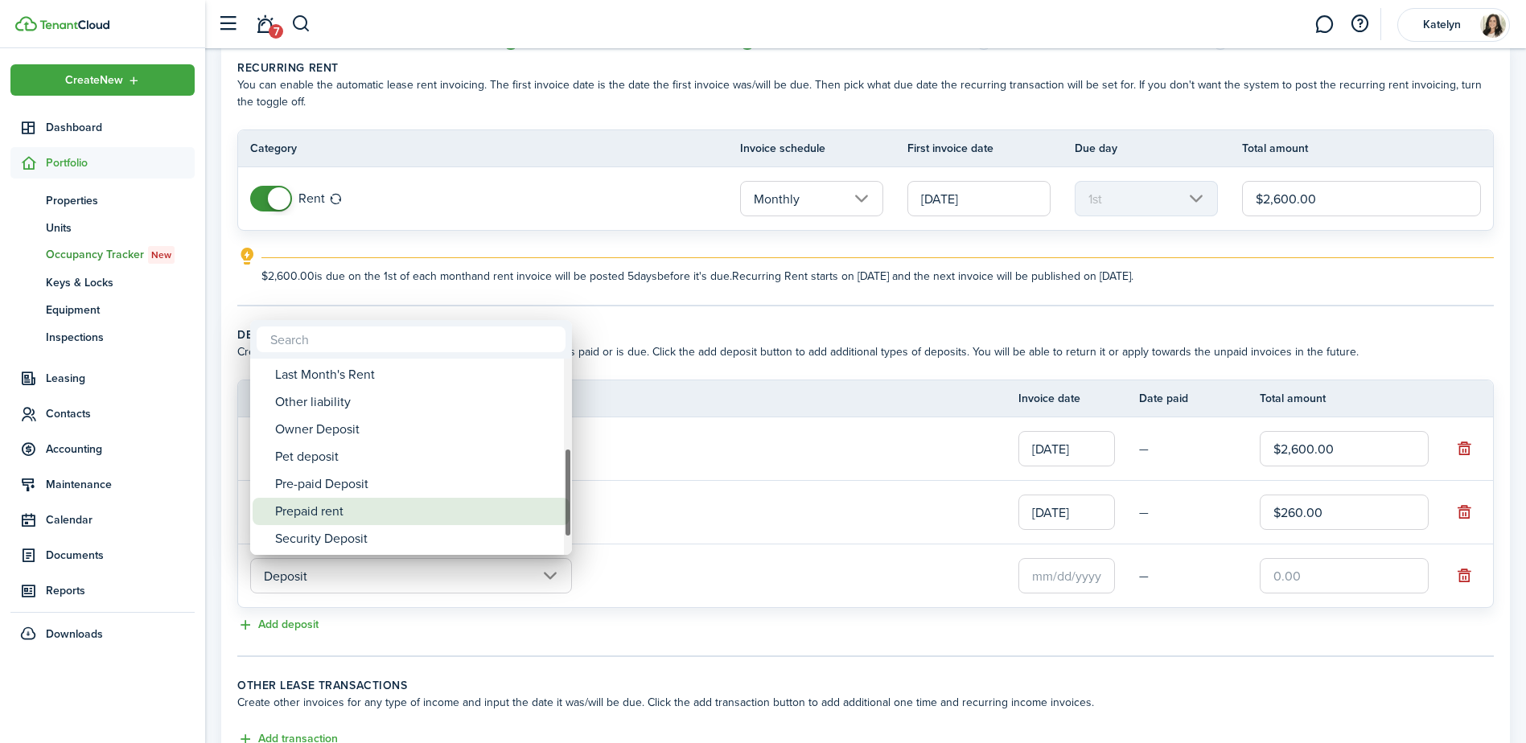
click at [343, 508] on div "Prepaid rent" at bounding box center [417, 511] width 285 height 27
type input "Deposit / Prepaid rent"
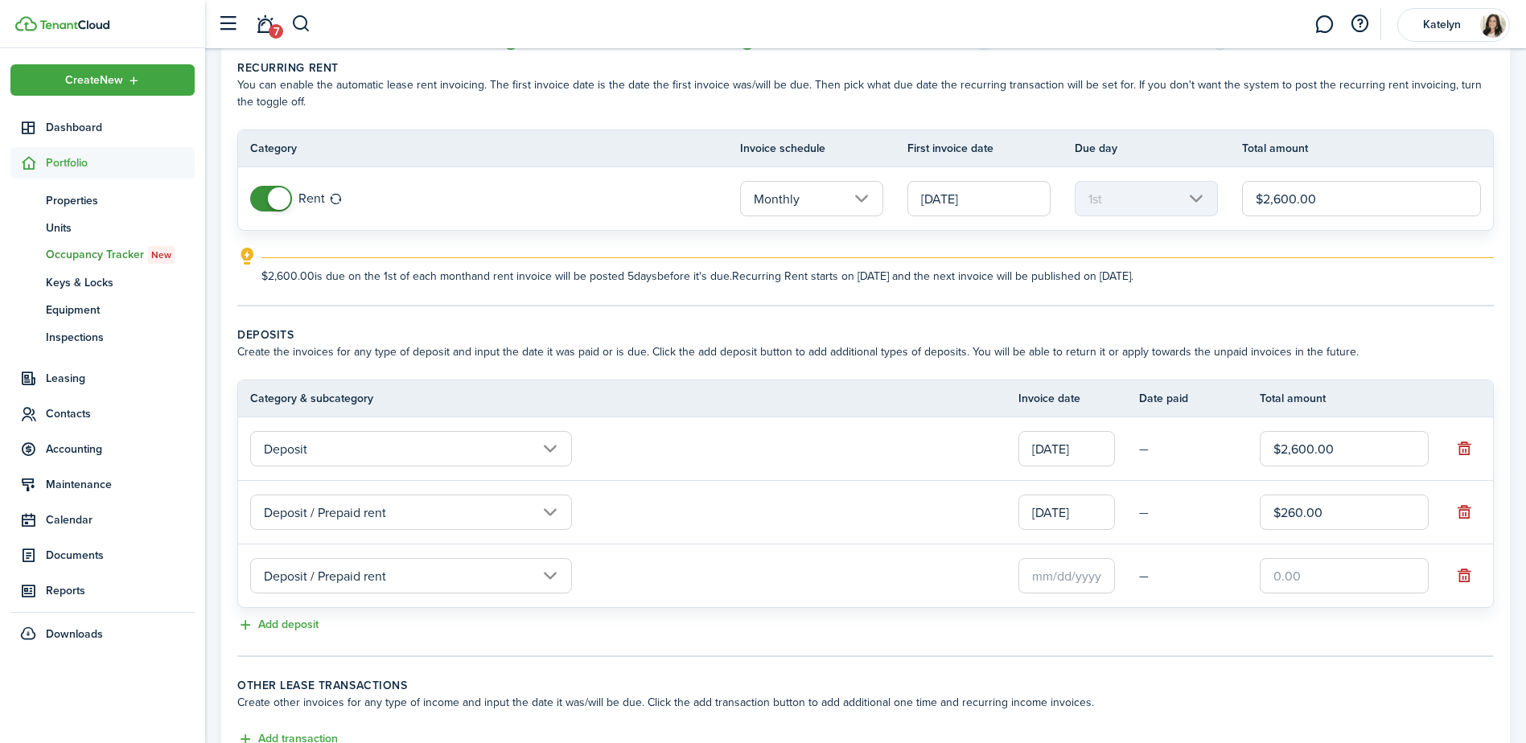
click at [345, 453] on input "Deposit" at bounding box center [411, 448] width 322 height 35
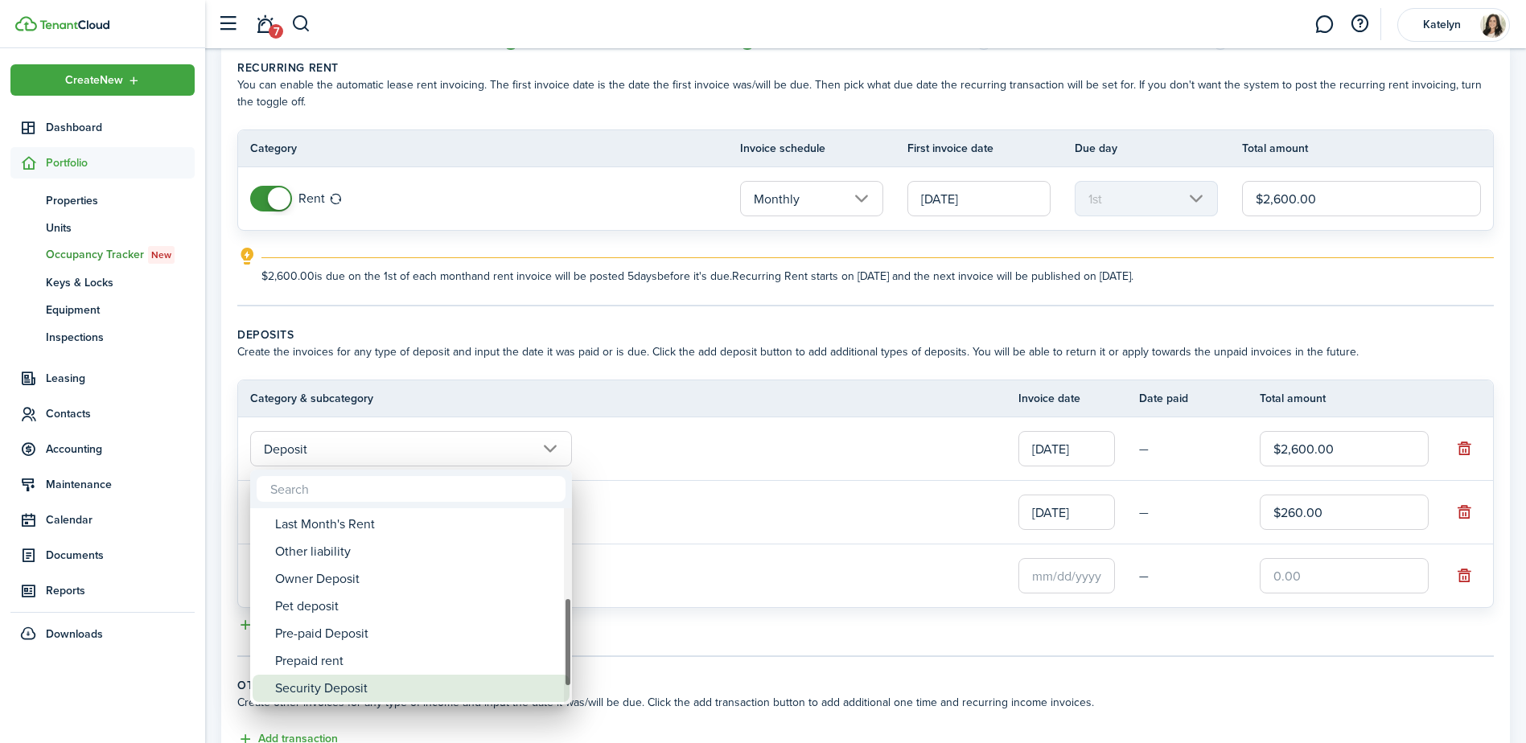
click at [354, 690] on div "Security Deposit" at bounding box center [417, 688] width 285 height 27
type input "Deposit / Security Deposit"
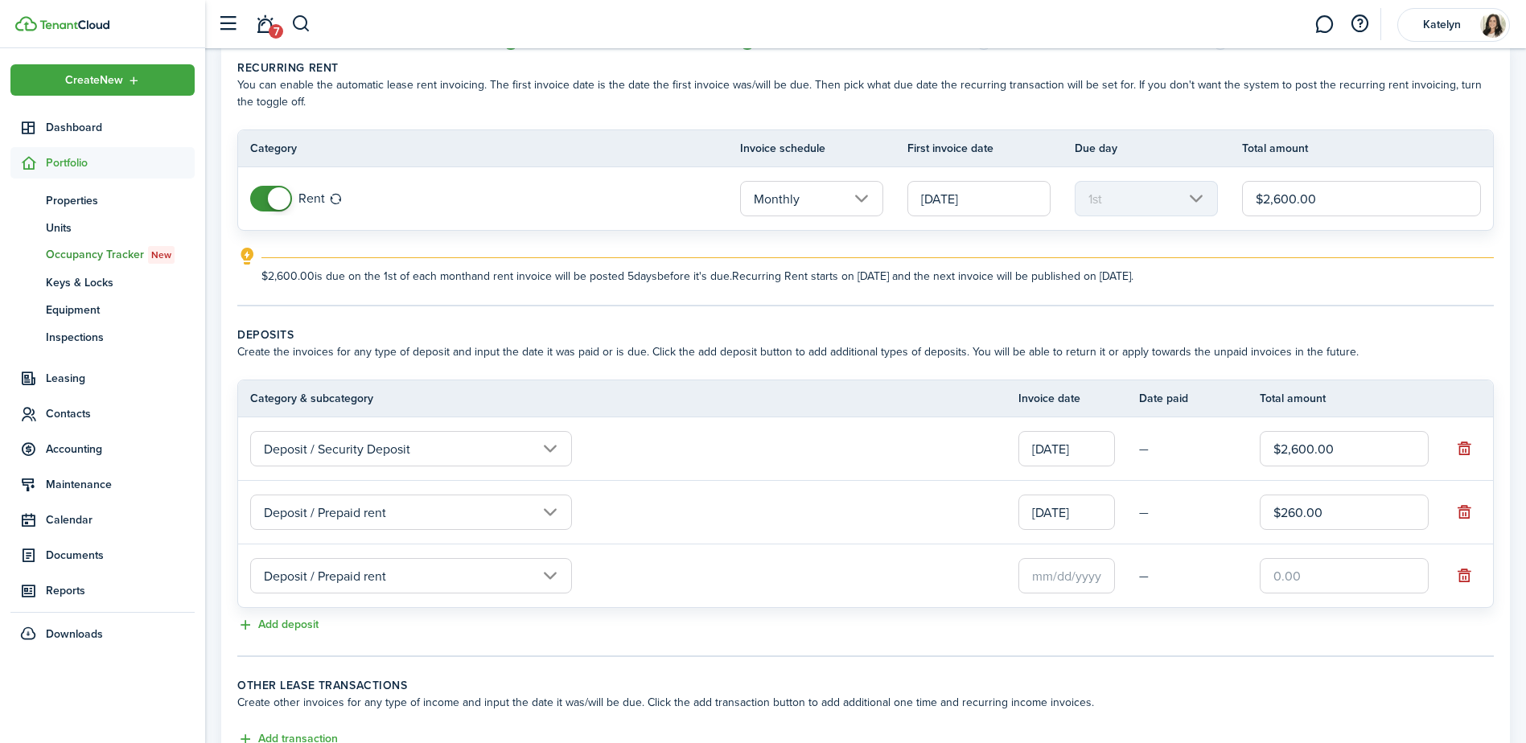
click at [1051, 575] on input "text" at bounding box center [1067, 575] width 97 height 35
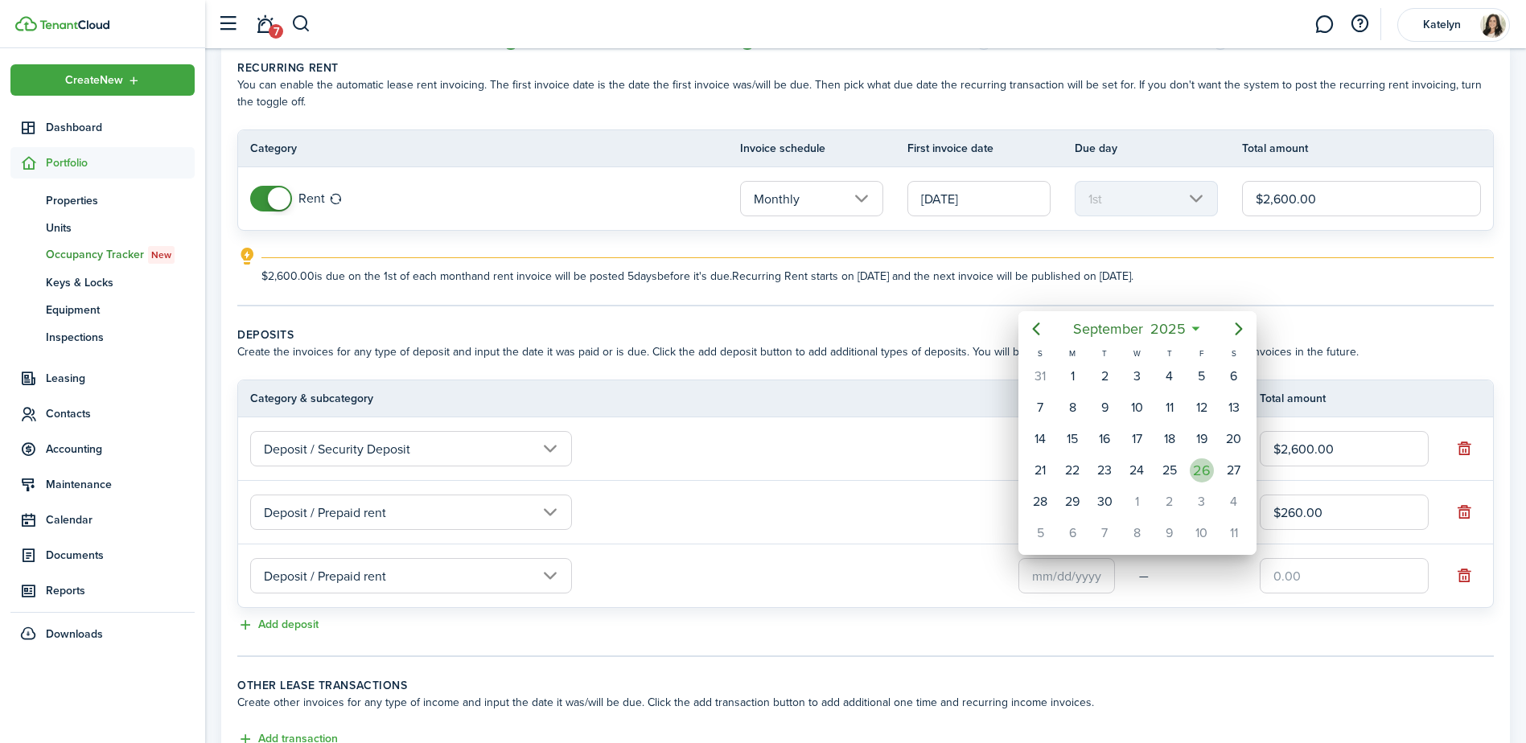
click at [1204, 471] on div "26" at bounding box center [1202, 471] width 24 height 24
type input "[DATE]"
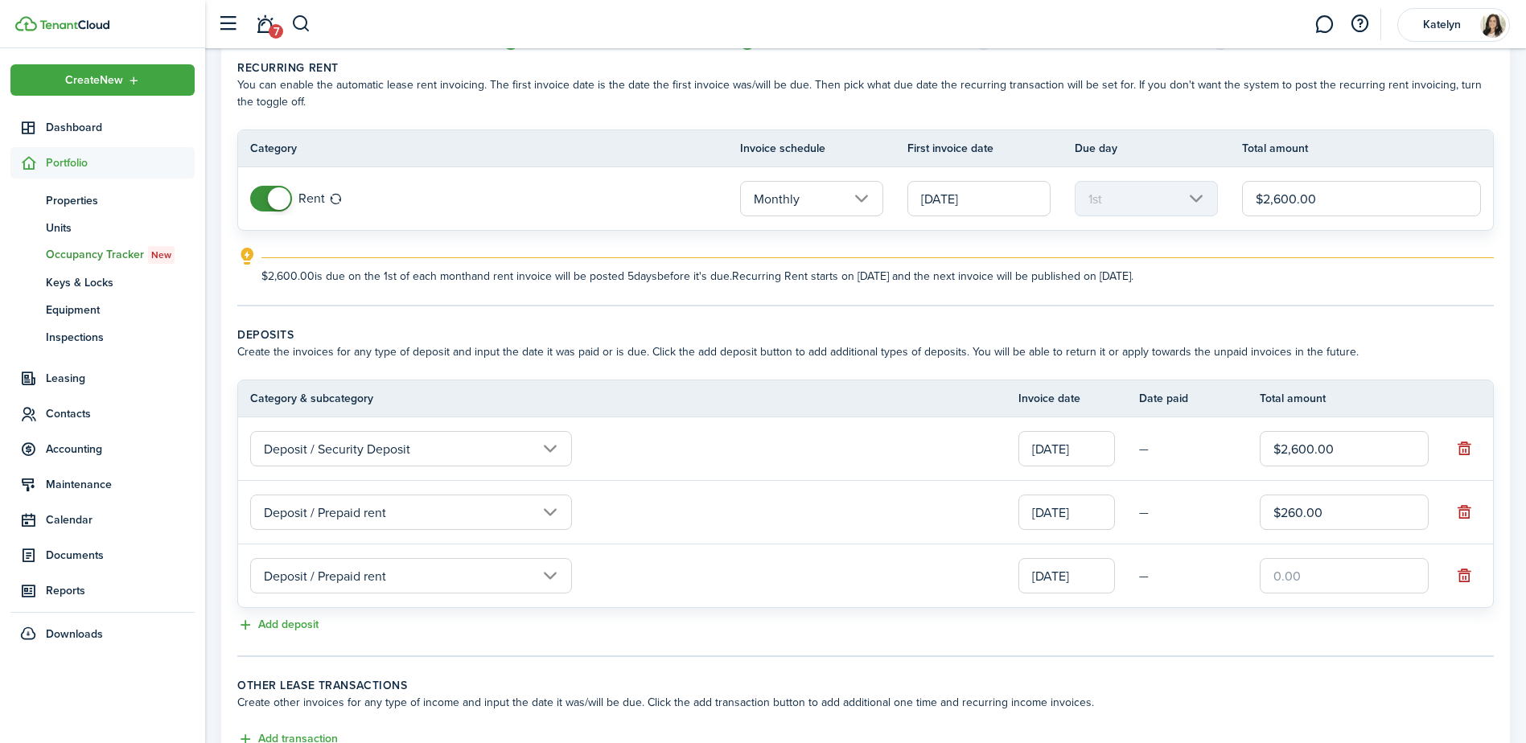
click at [1292, 578] on input "text" at bounding box center [1344, 575] width 169 height 35
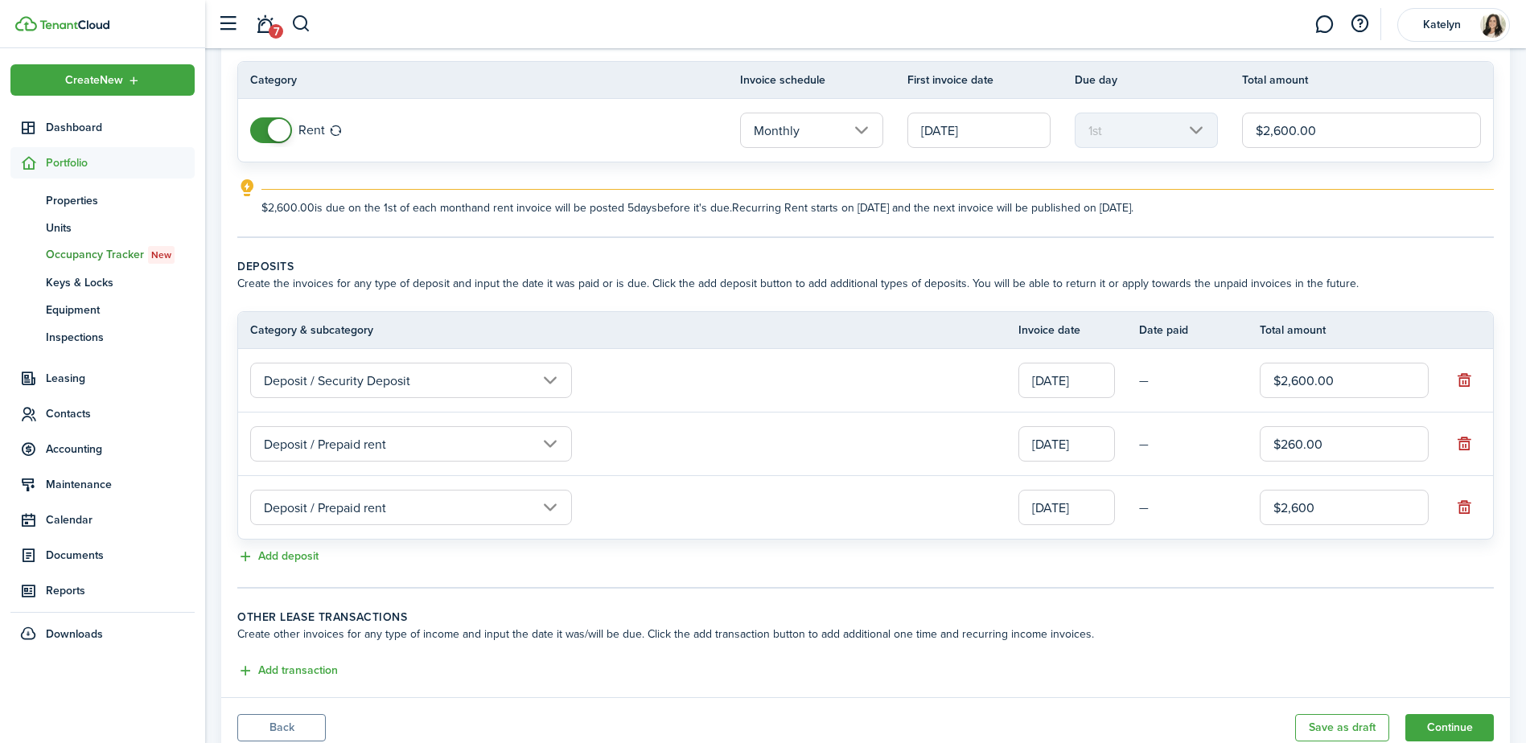
scroll to position [161, 0]
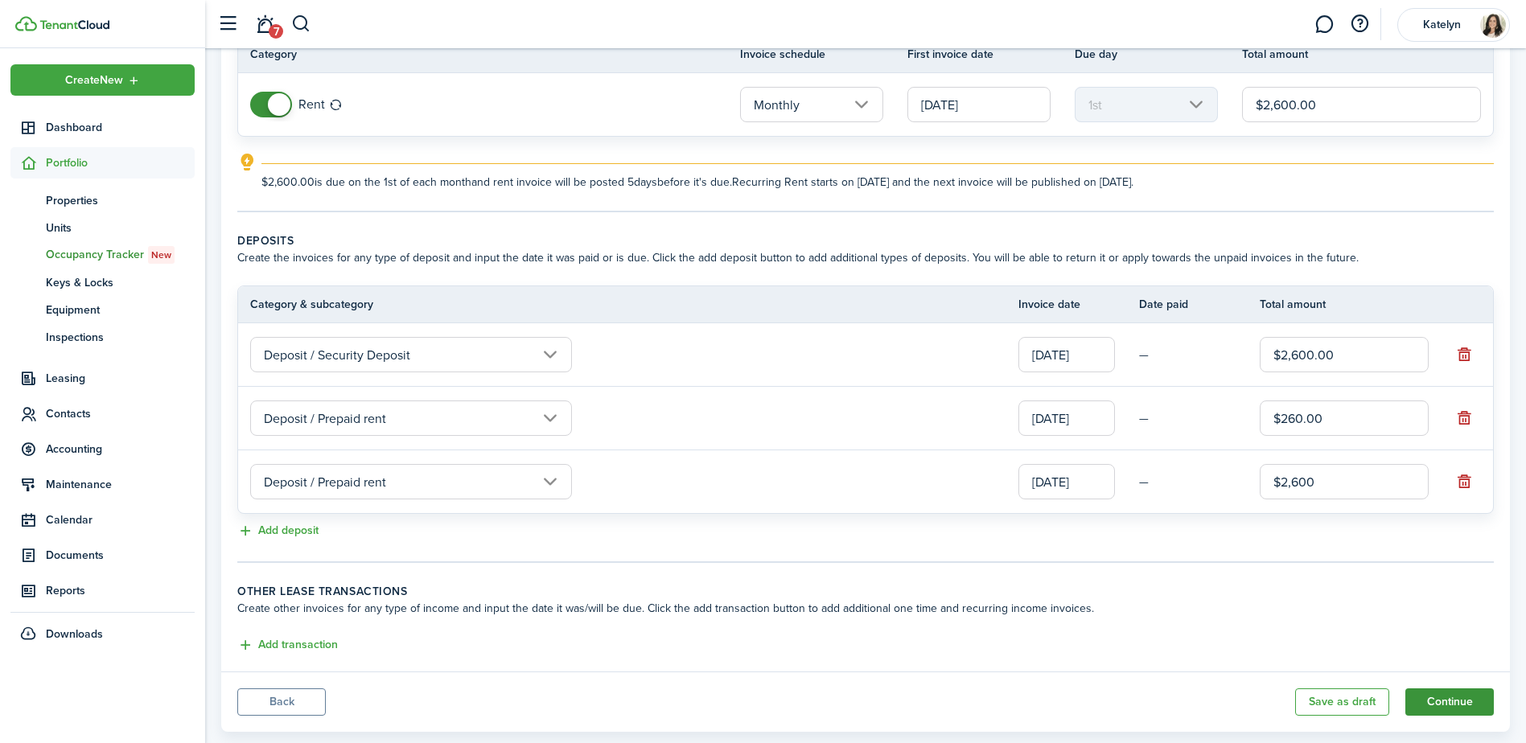
type input "$2,600.00"
click at [1429, 698] on button "Continue" at bounding box center [1450, 702] width 88 height 27
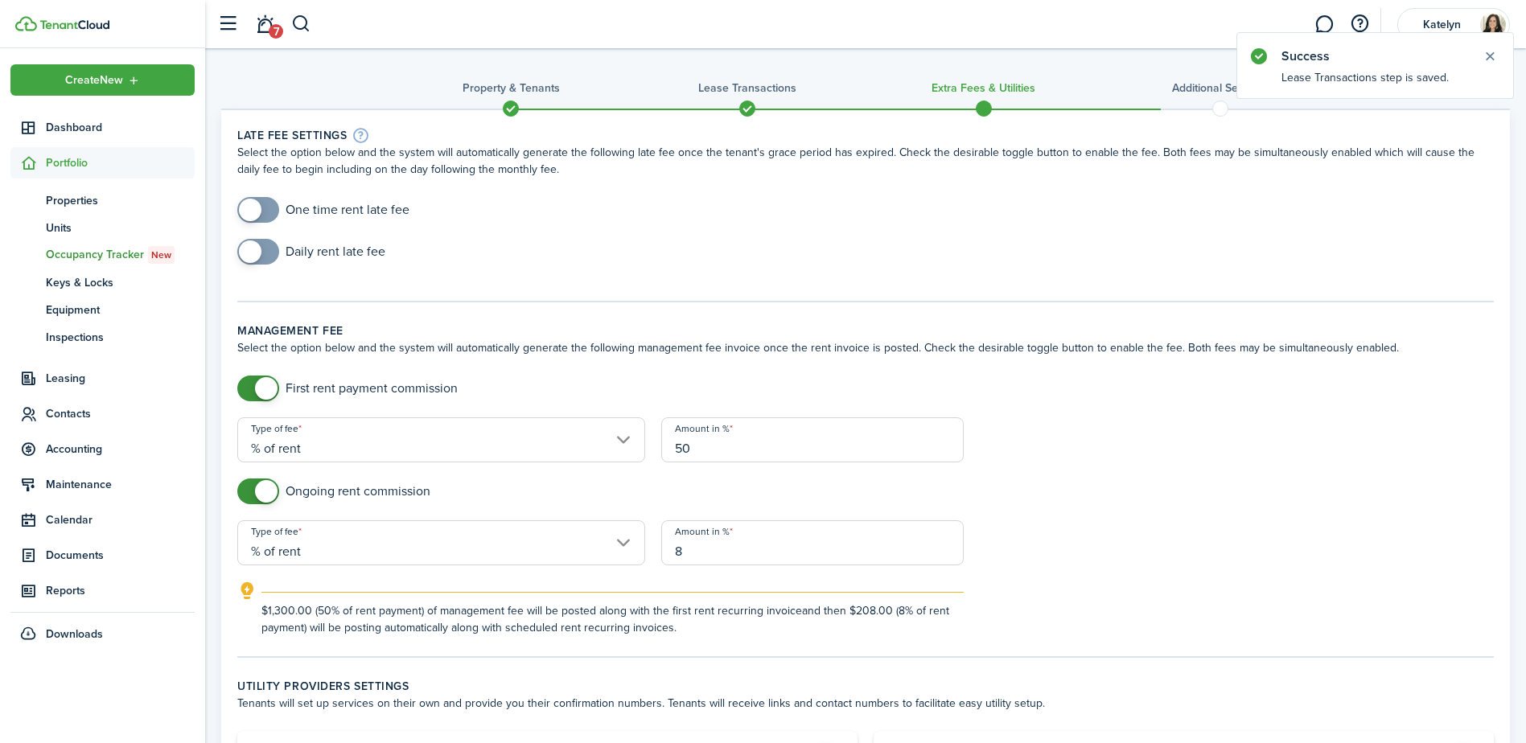
checkbox input "true"
click at [252, 212] on span at bounding box center [250, 210] width 23 height 23
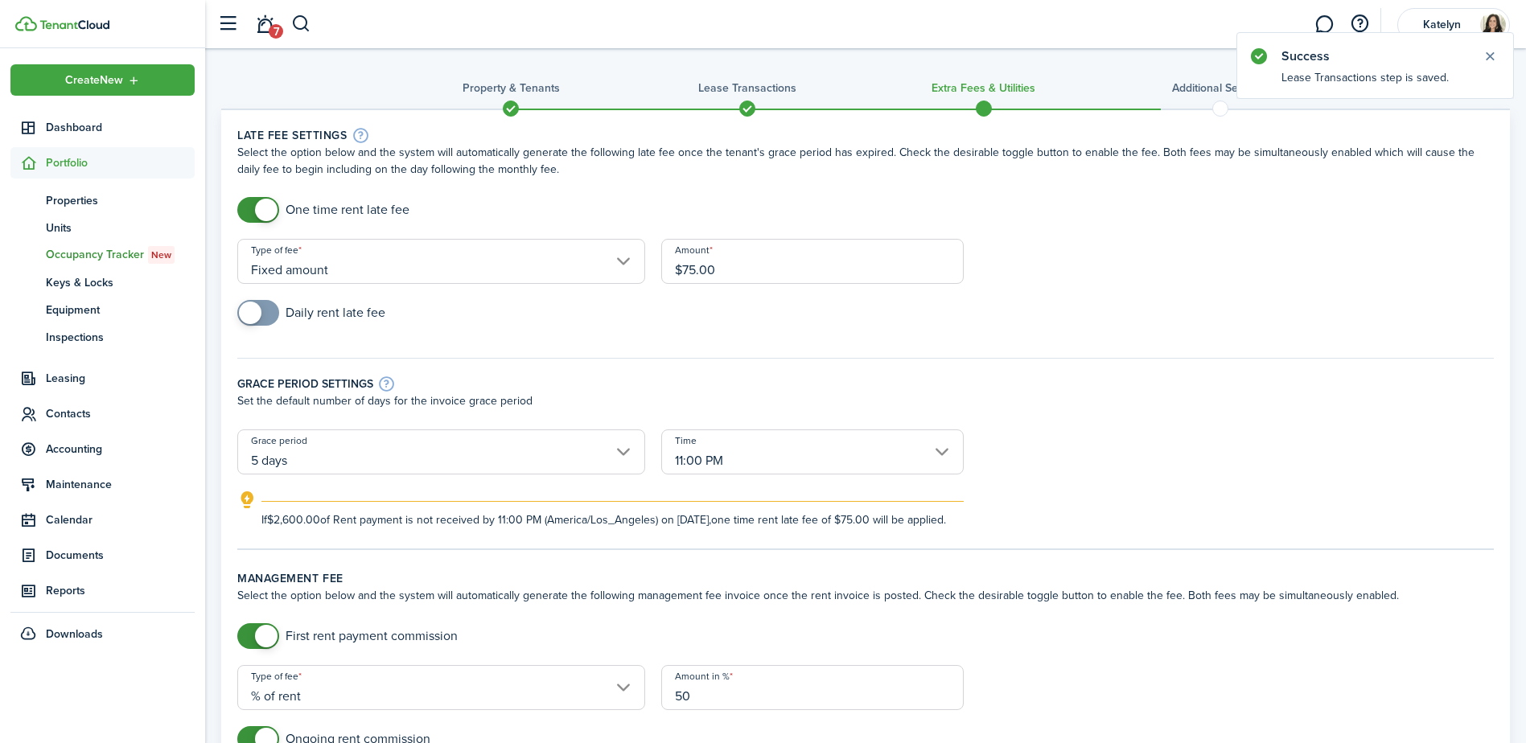
click at [315, 272] on input "Fixed amount" at bounding box center [441, 261] width 408 height 45
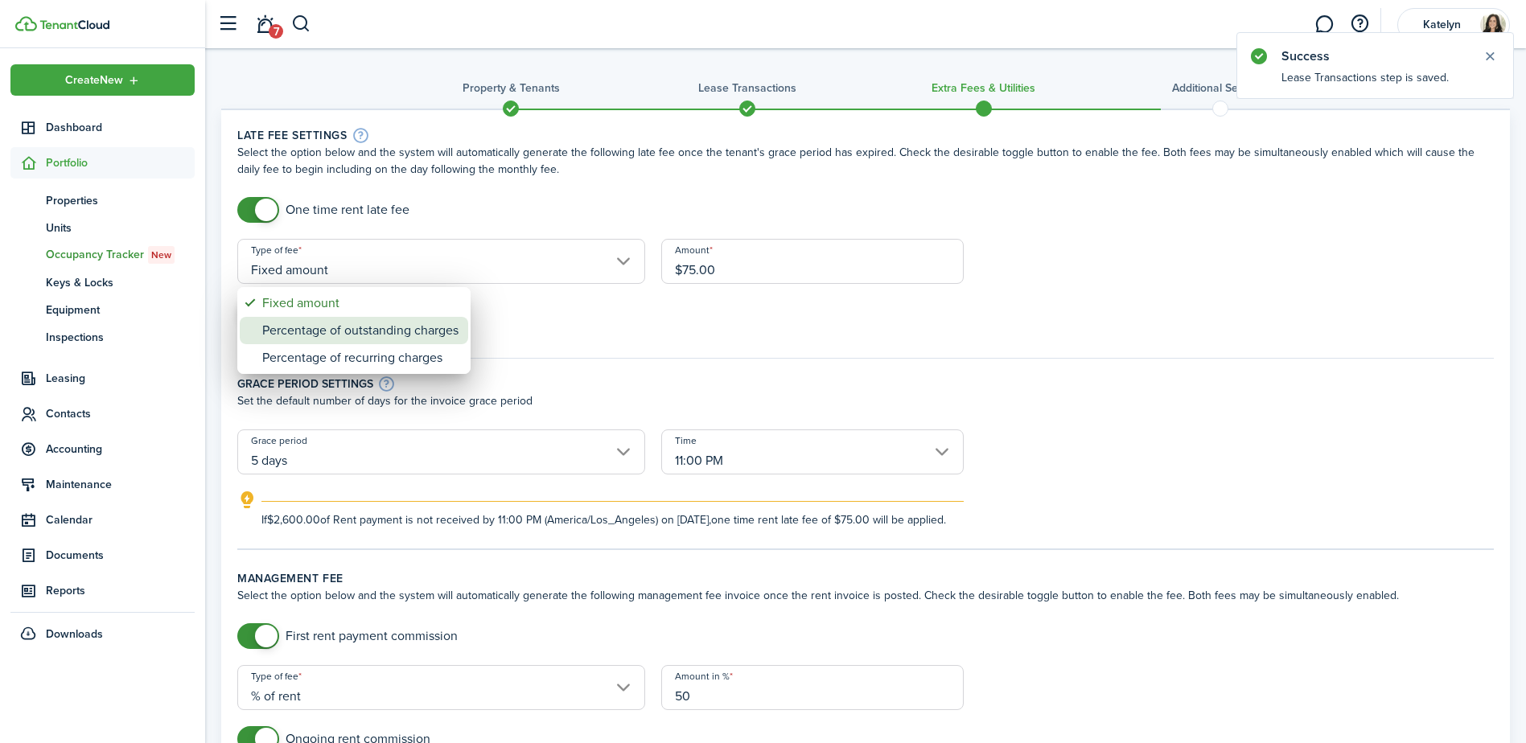
click at [323, 336] on div "Percentage of outstanding charges" at bounding box center [360, 330] width 196 height 27
type input "Percentage of outstanding charges"
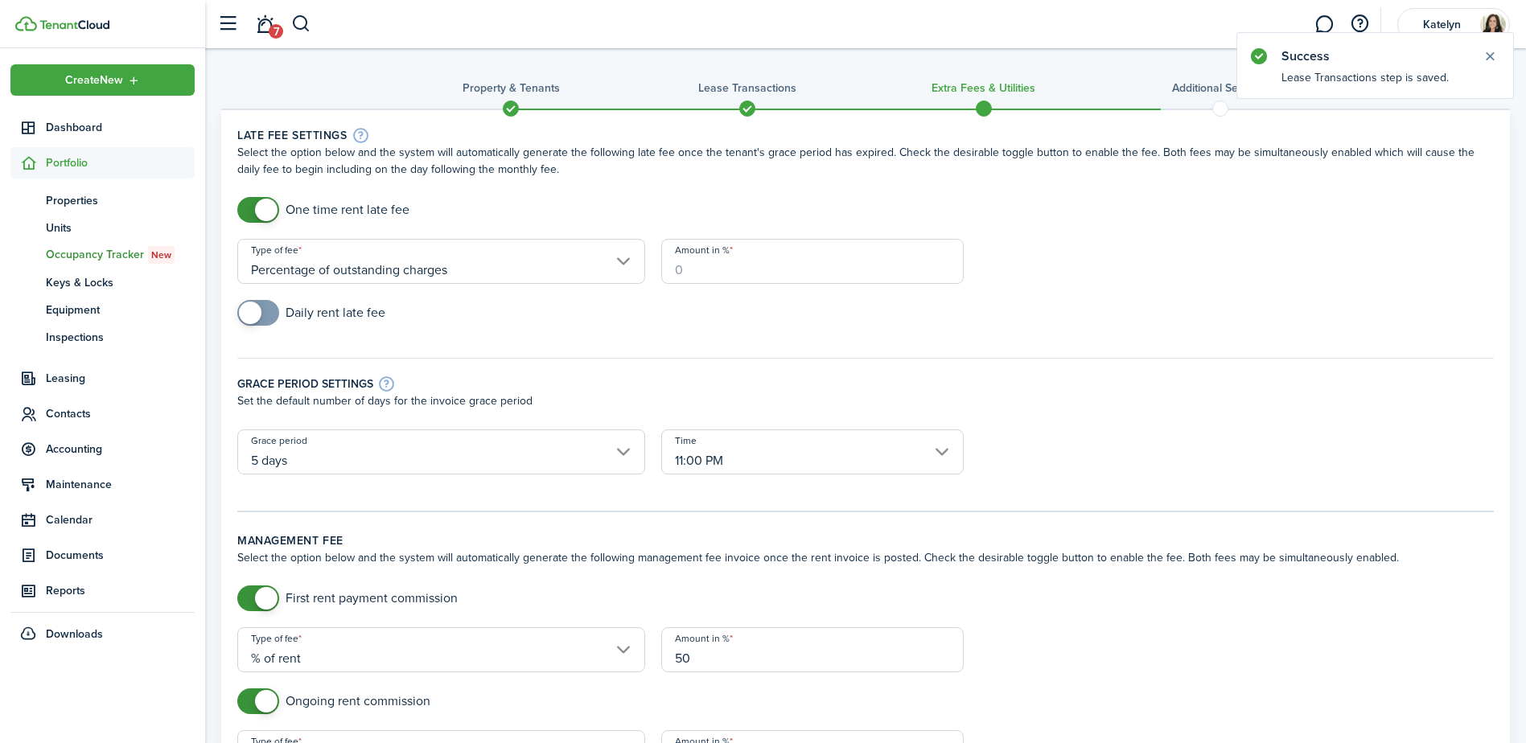
click at [739, 272] on input "Amount in %" at bounding box center [812, 261] width 303 height 45
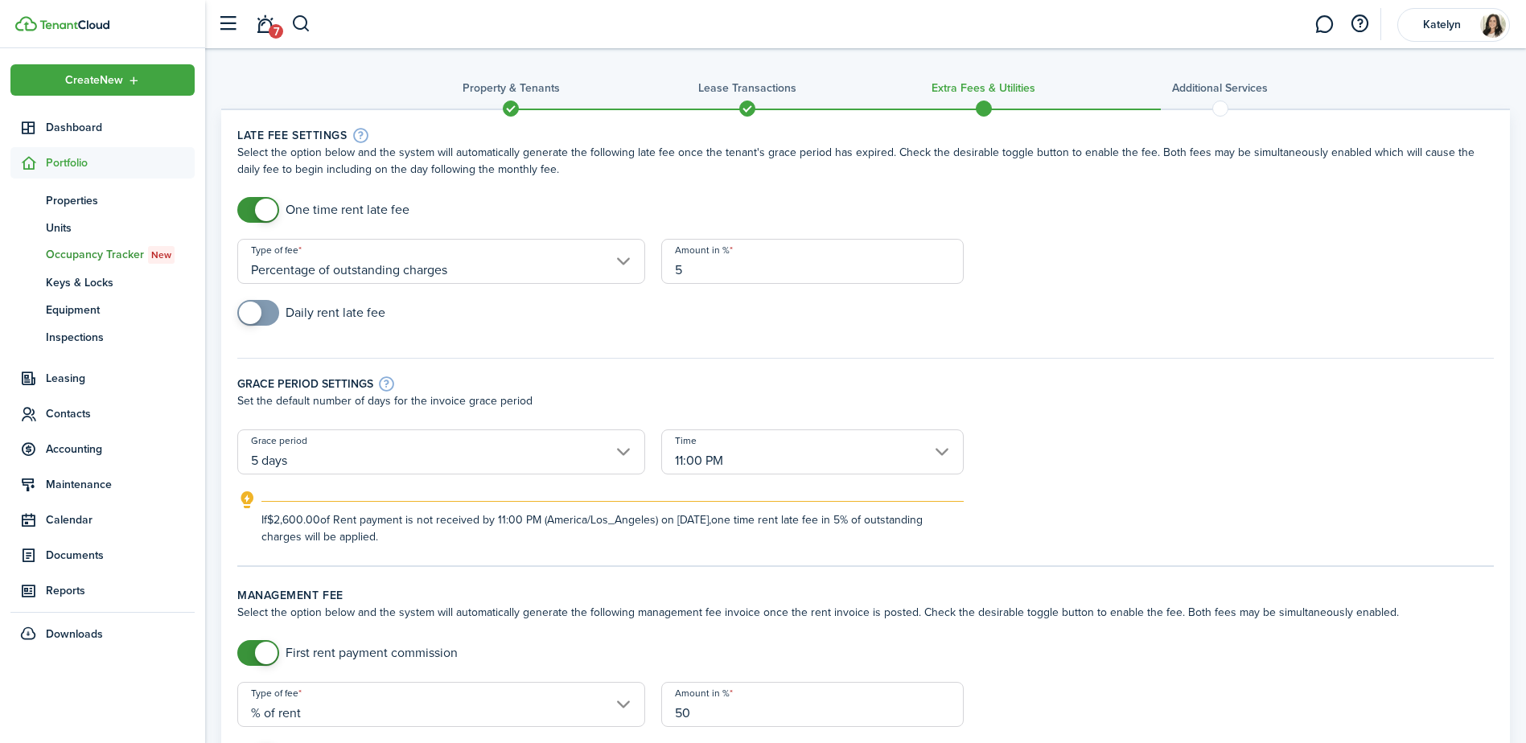
type input "5"
click at [1095, 405] on p "Set the default number of days for the invoice grace period" at bounding box center [865, 401] width 1257 height 17
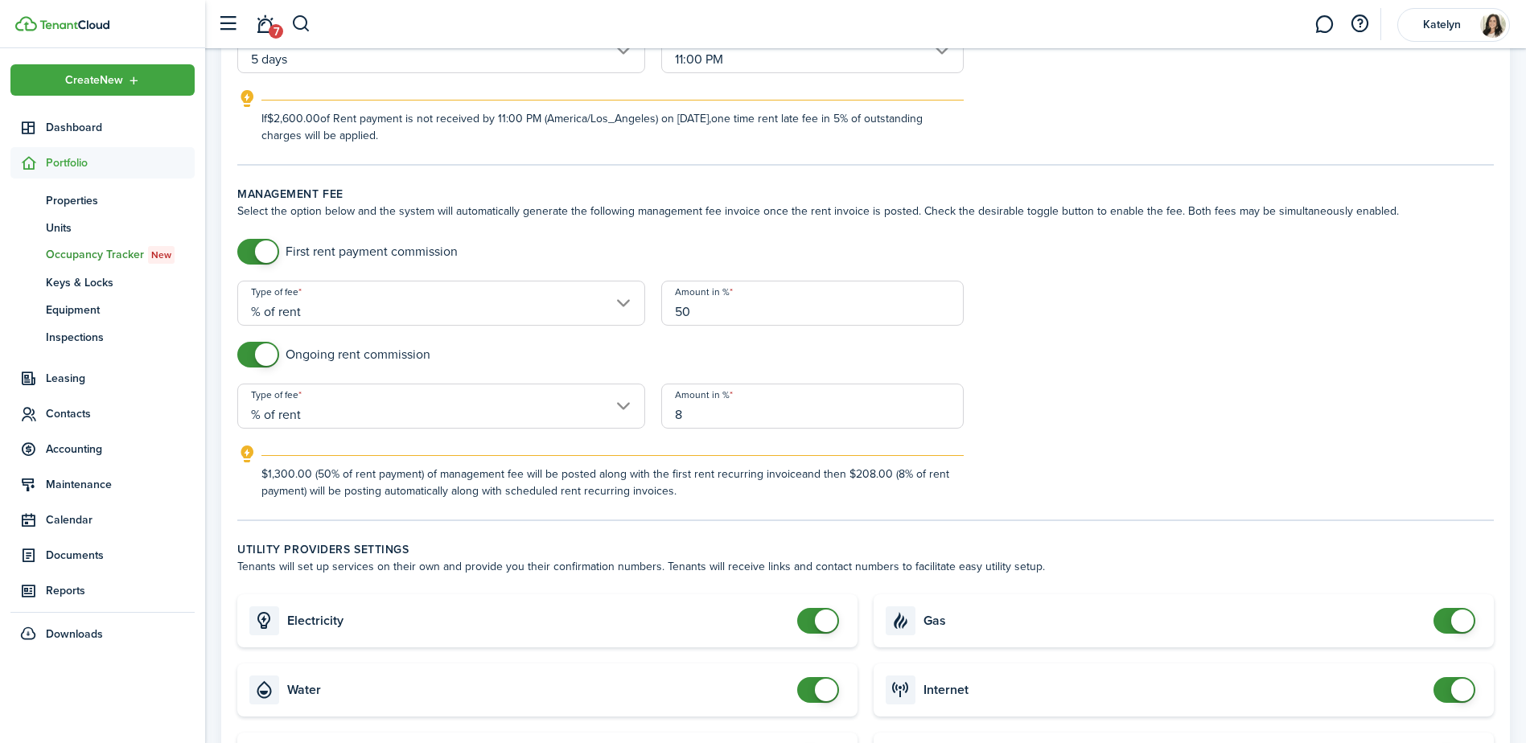
scroll to position [402, 0]
click at [1222, 419] on form "First rent payment commission Type of fee % of rent Amount in % 50 Ongoing rent…" at bounding box center [865, 368] width 1273 height 261
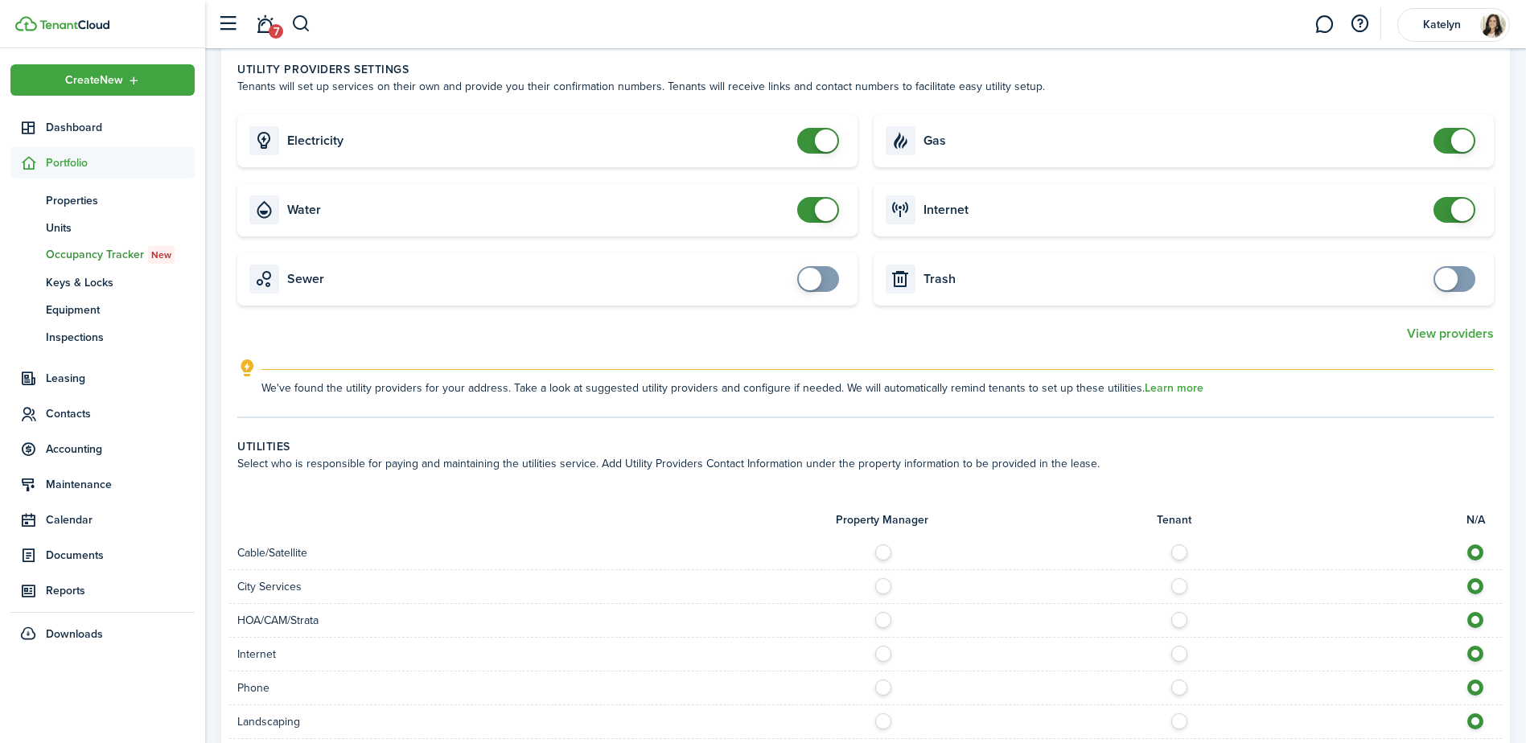
scroll to position [885, 0]
checkbox input "false"
click at [826, 136] on span at bounding box center [826, 137] width 23 height 23
checkbox input "false"
click at [833, 208] on span at bounding box center [826, 207] width 23 height 23
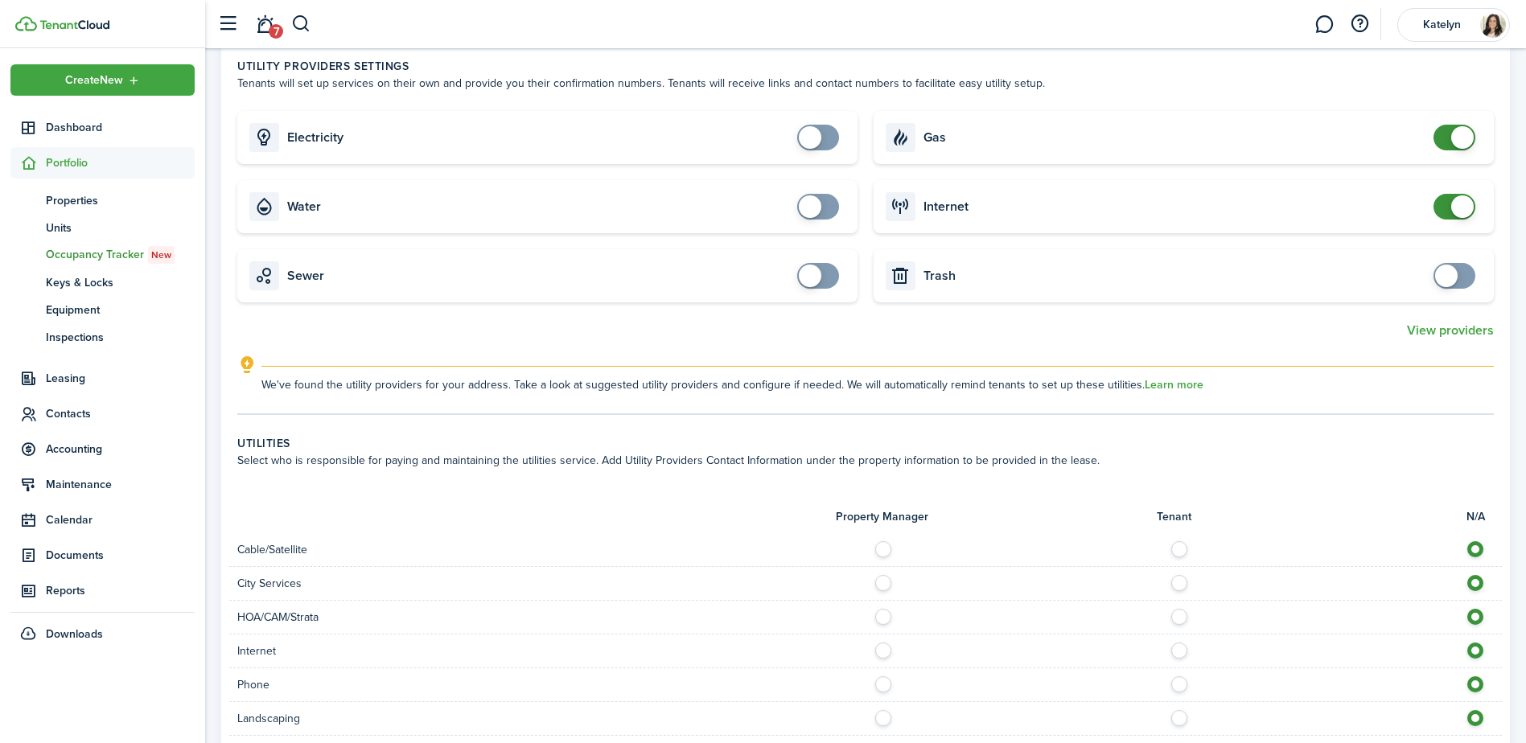
checkbox input "false"
click at [1460, 140] on span at bounding box center [1462, 137] width 23 height 23
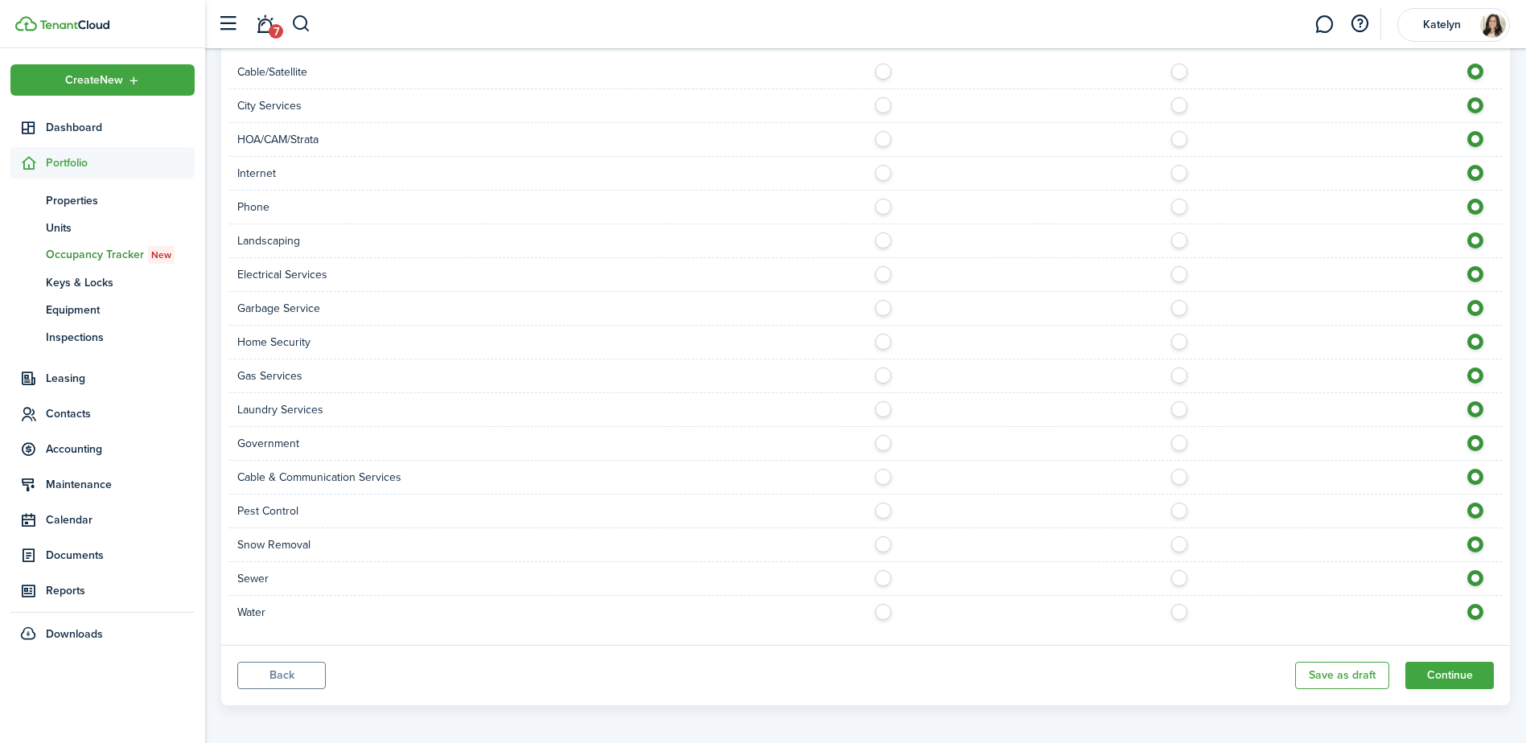
scroll to position [1369, 0]
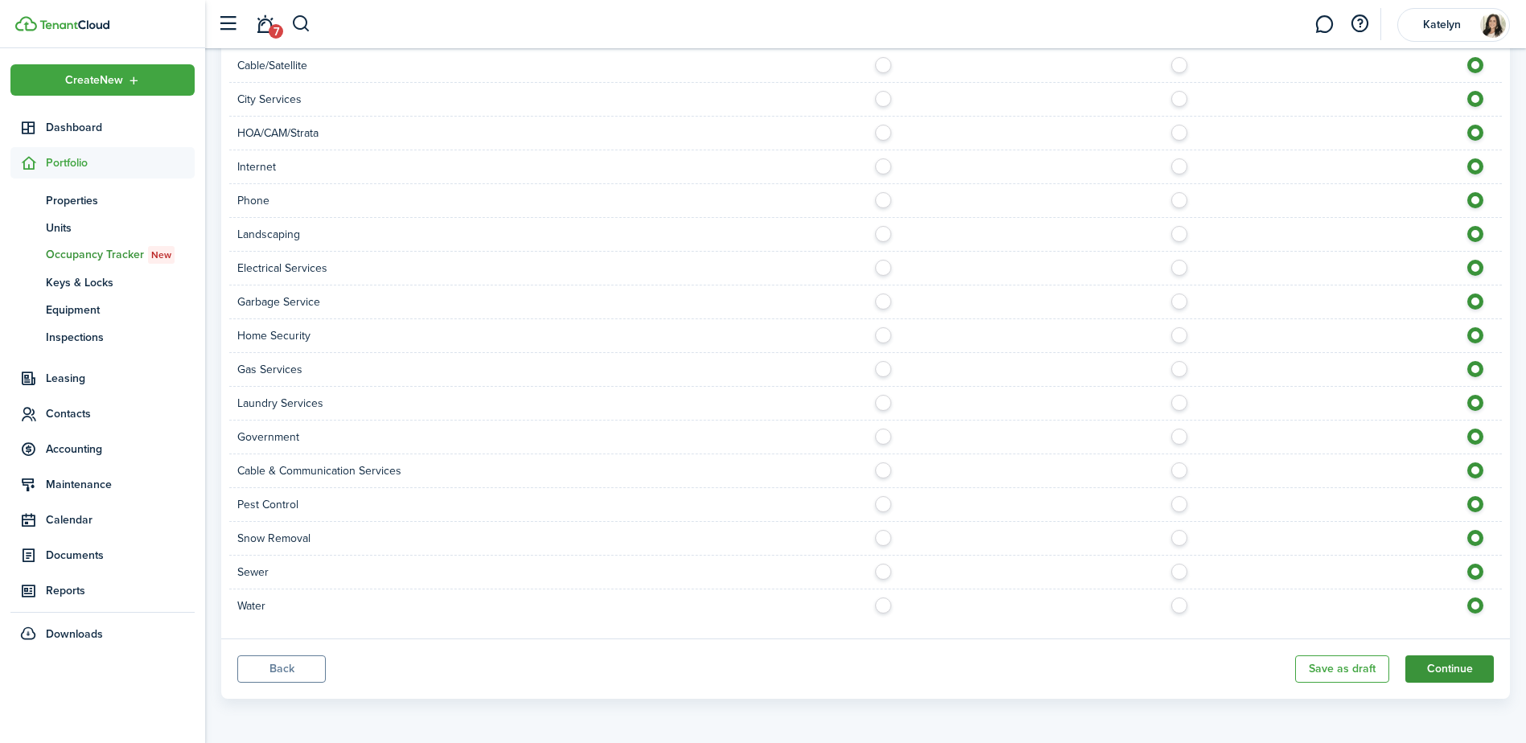
click at [1439, 659] on button "Continue" at bounding box center [1450, 669] width 88 height 27
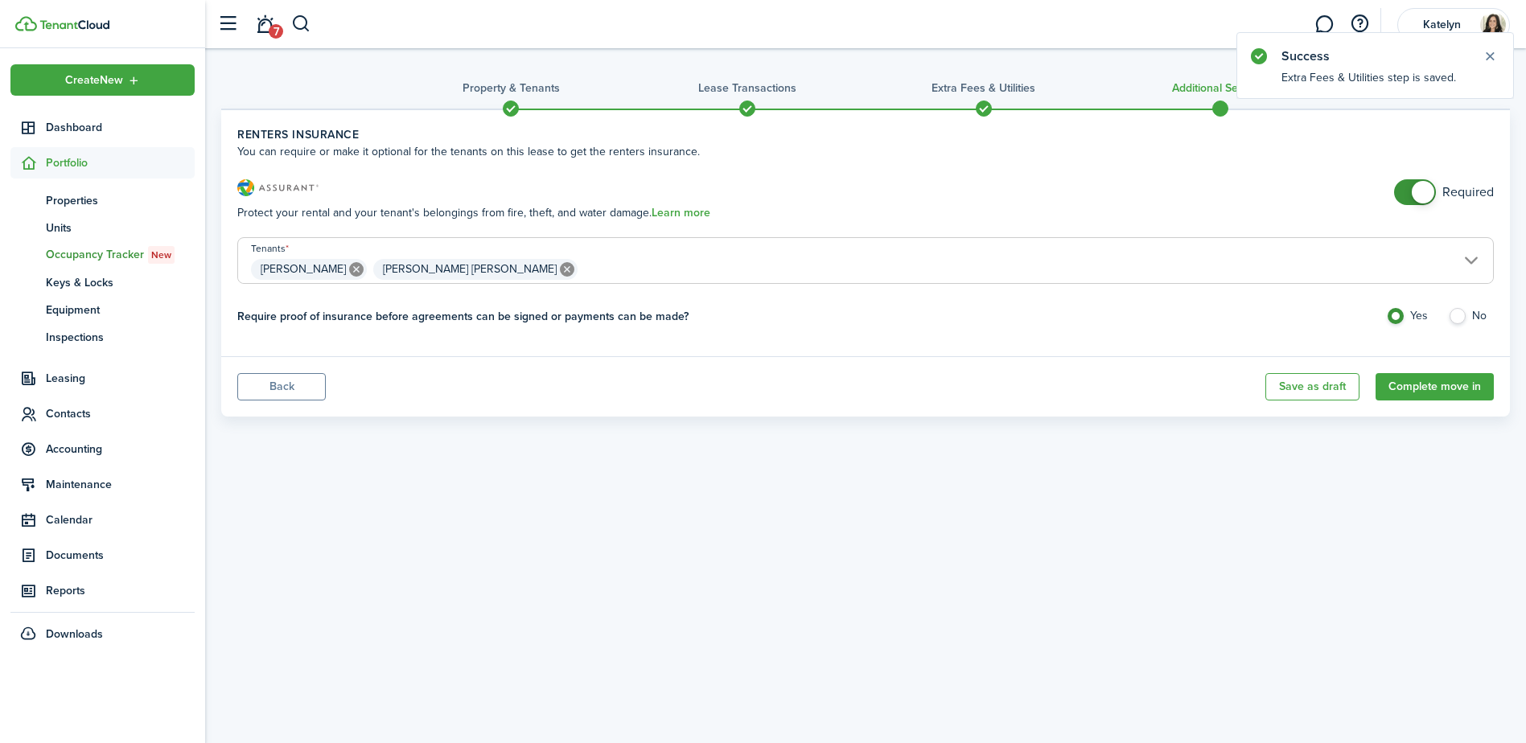
checkbox input "false"
click at [1431, 194] on span at bounding box center [1423, 192] width 23 height 23
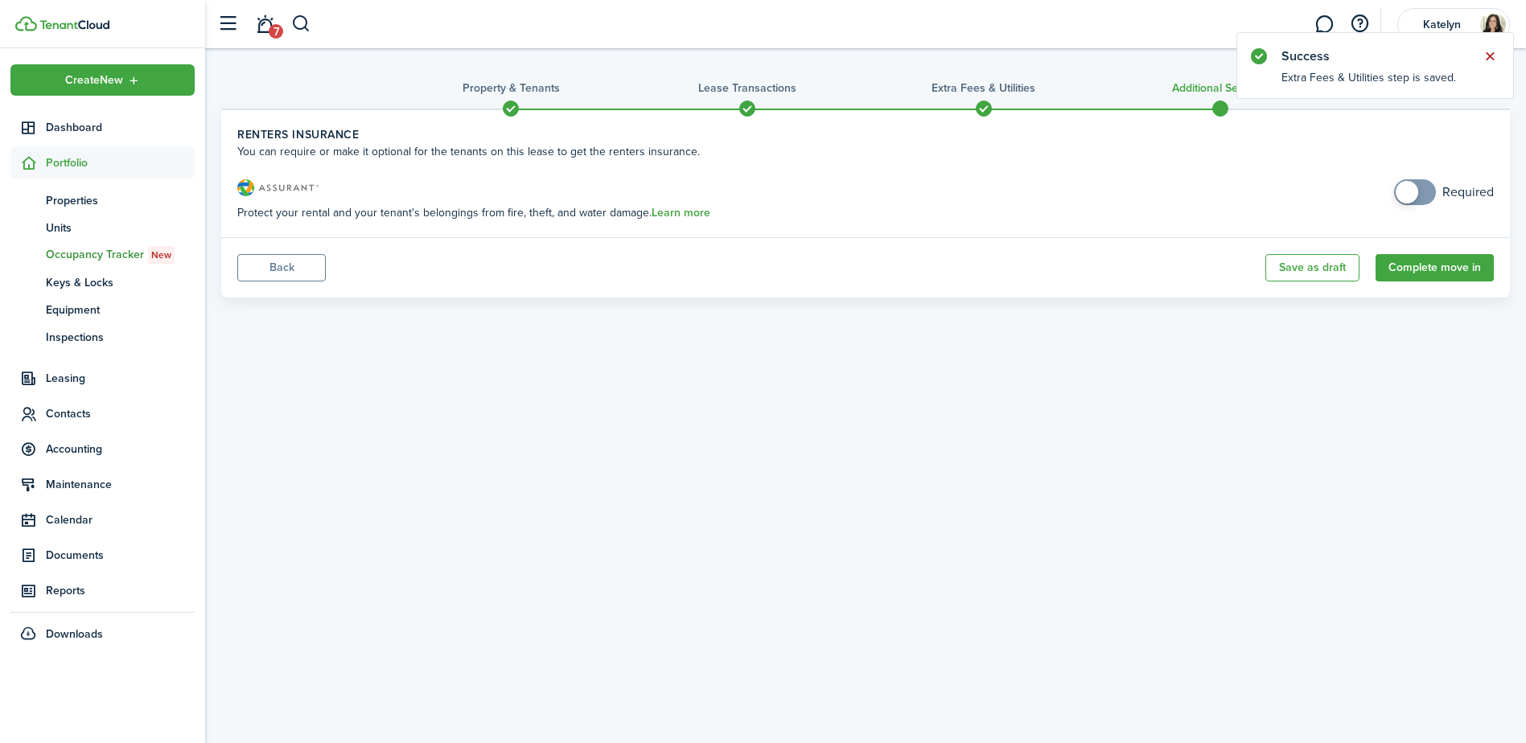
click at [1494, 59] on button "Close notify" at bounding box center [1490, 56] width 23 height 23
click at [1455, 269] on button "Complete move in" at bounding box center [1435, 267] width 118 height 27
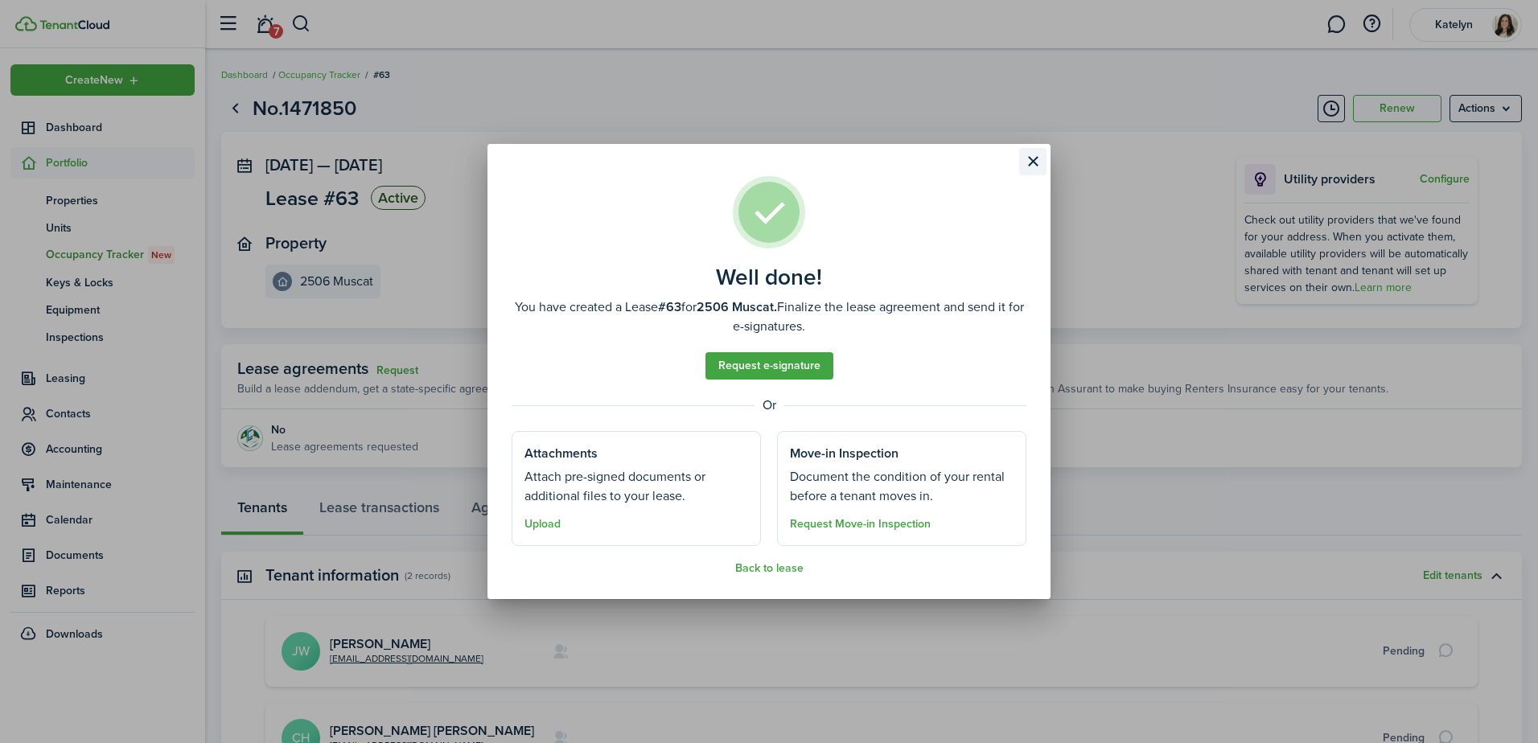
click at [1026, 167] on button "Close modal" at bounding box center [1032, 161] width 27 height 27
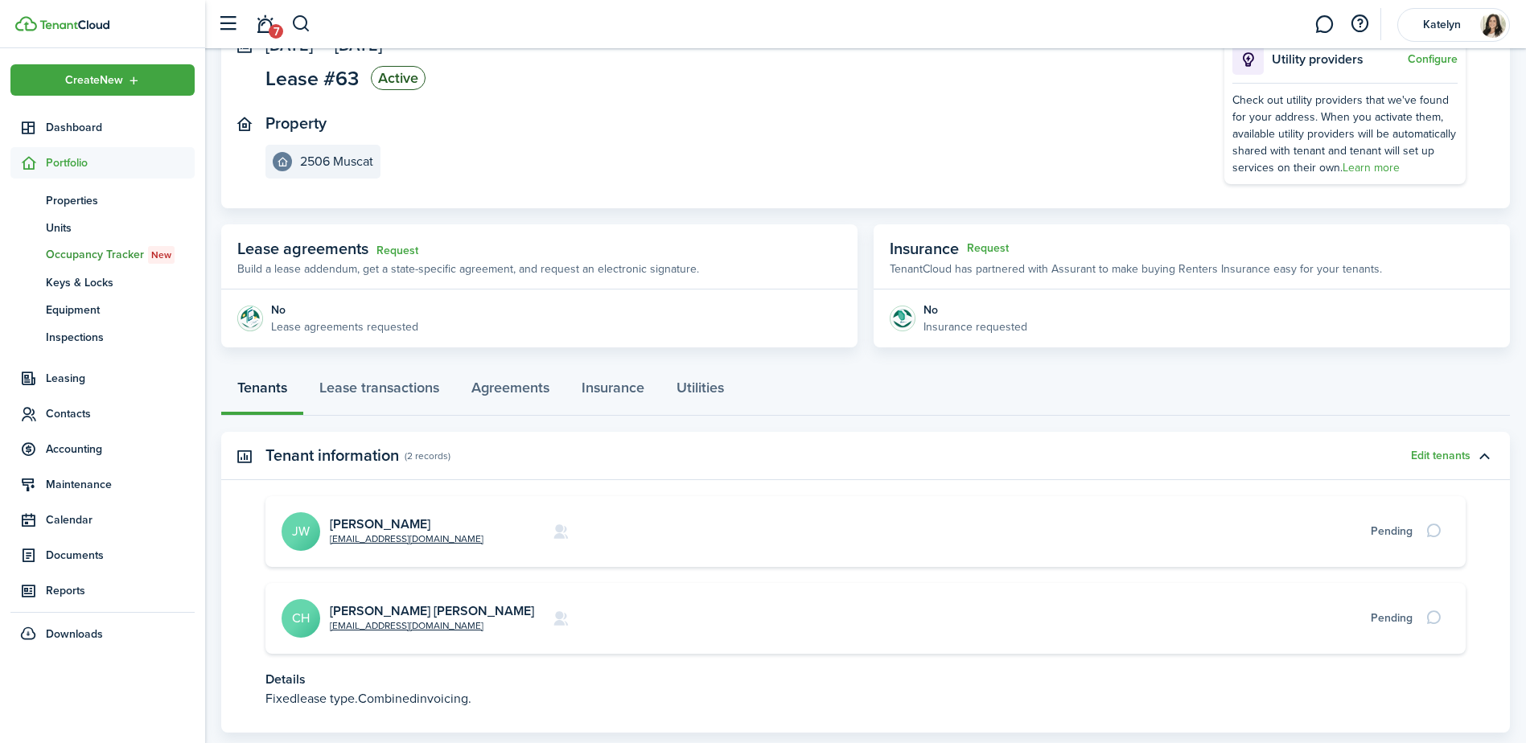
scroll to position [218, 0]
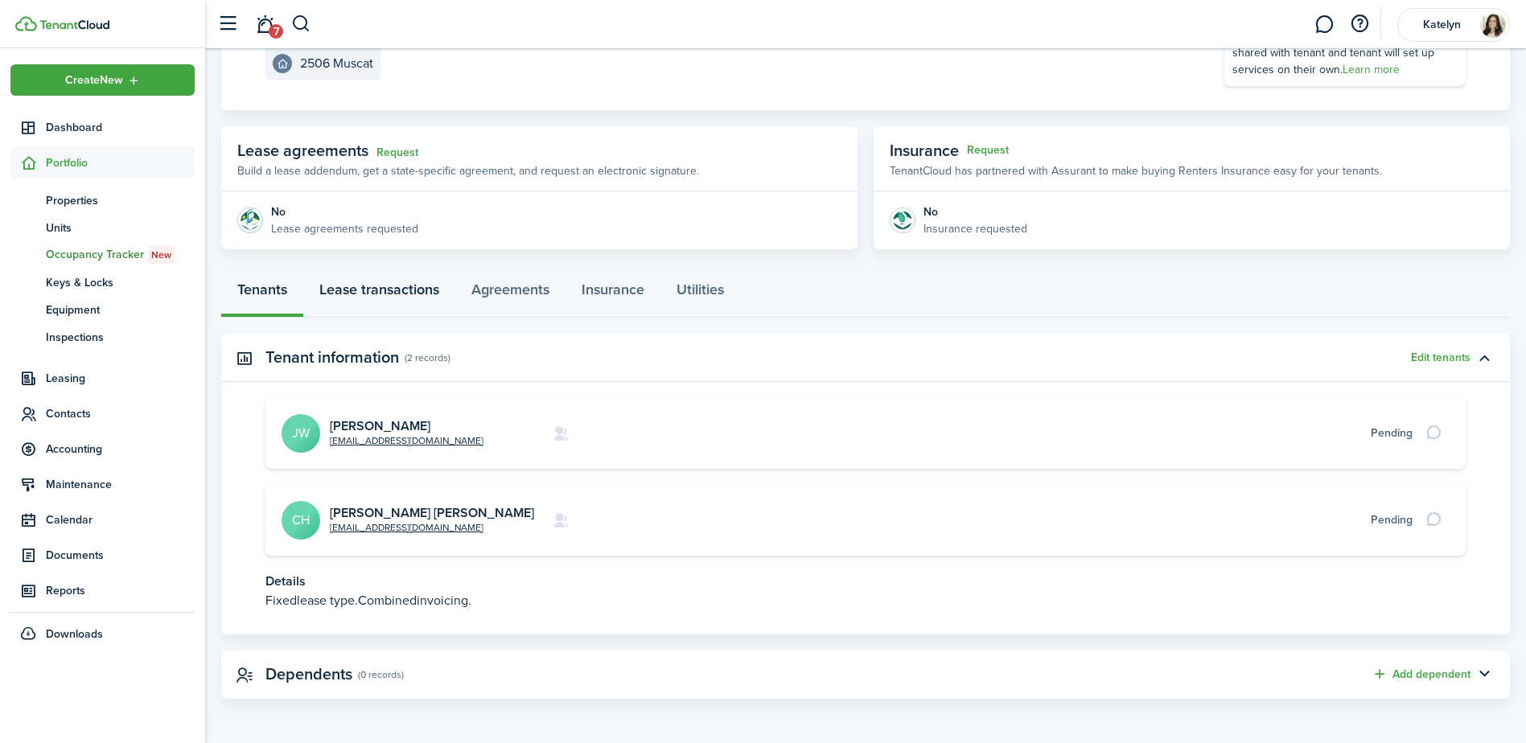
click at [437, 287] on link "Lease transactions" at bounding box center [379, 294] width 152 height 48
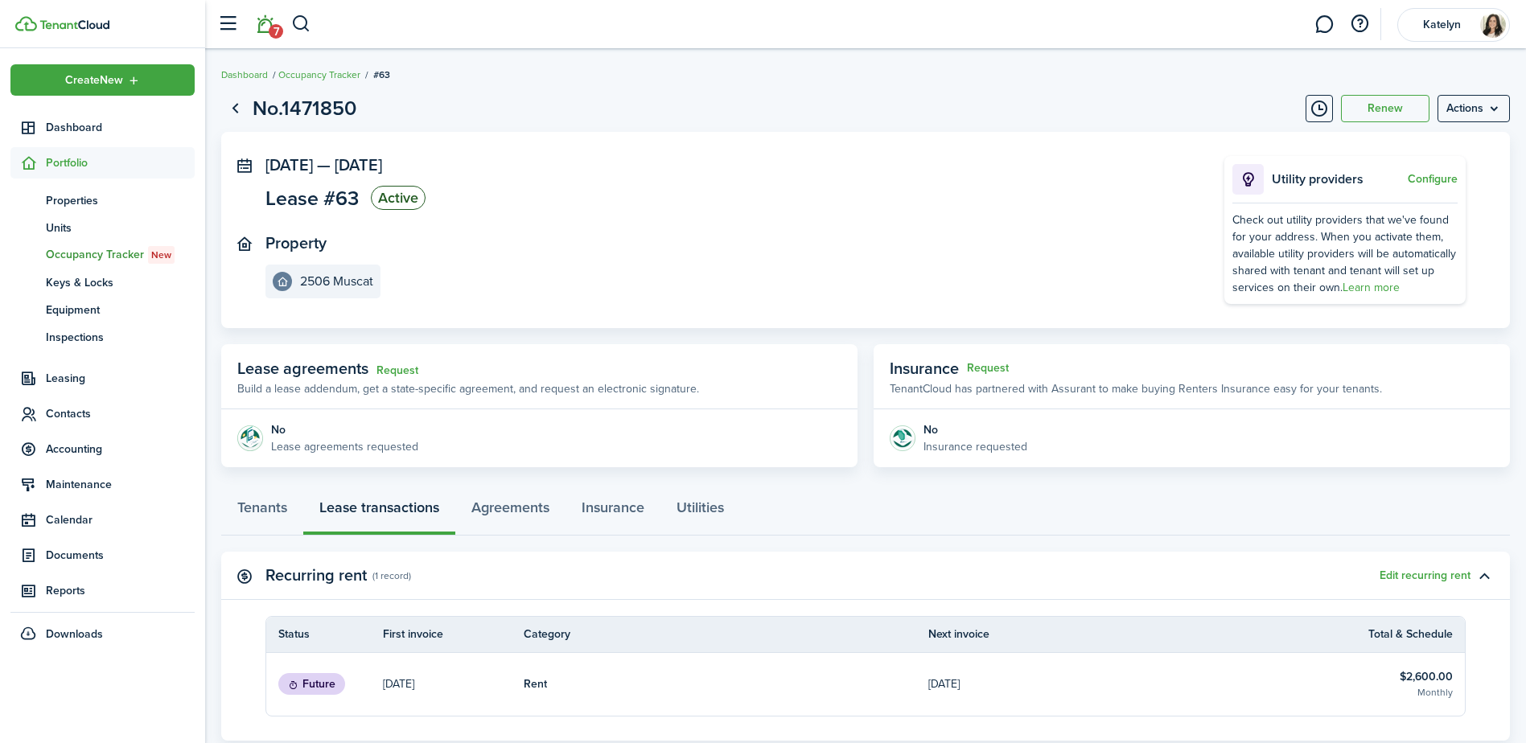
click at [271, 22] on link "7" at bounding box center [264, 24] width 31 height 41
